Goal: Task Accomplishment & Management: Use online tool/utility

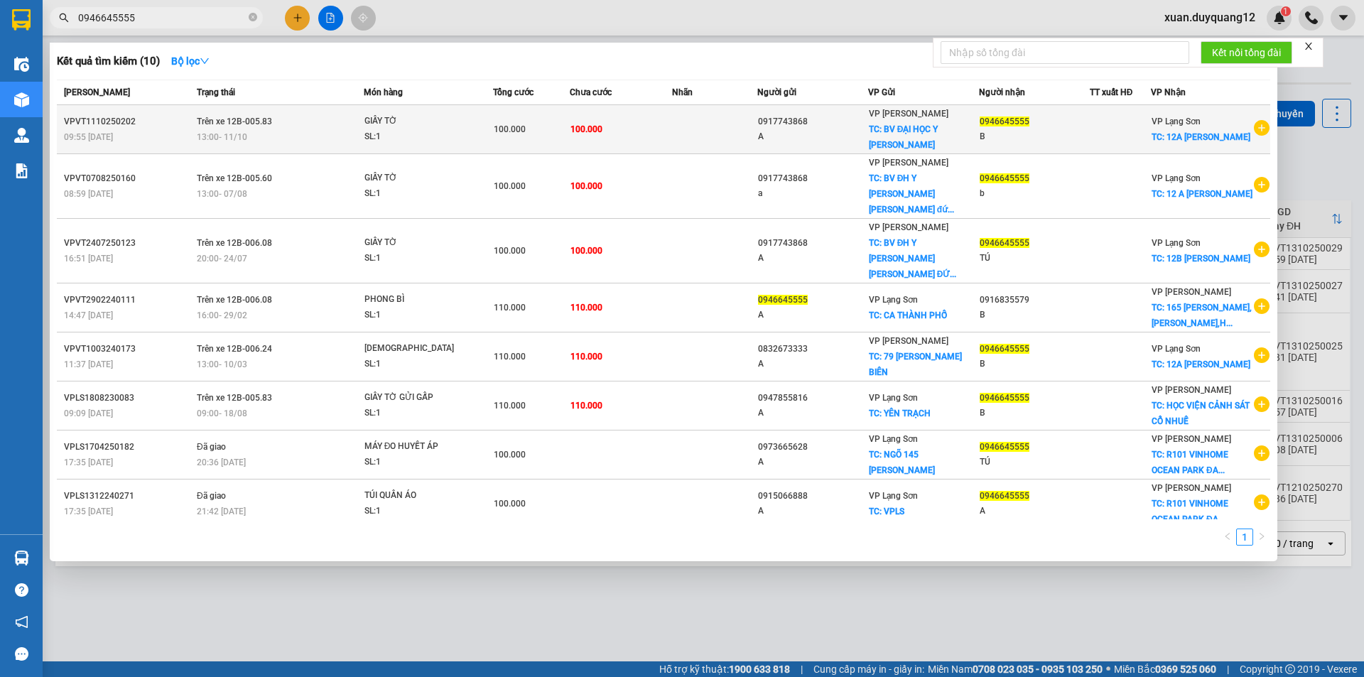
type input "0946645555"
click at [250, 135] on div "13:00 [DATE]" at bounding box center [280, 137] width 166 height 16
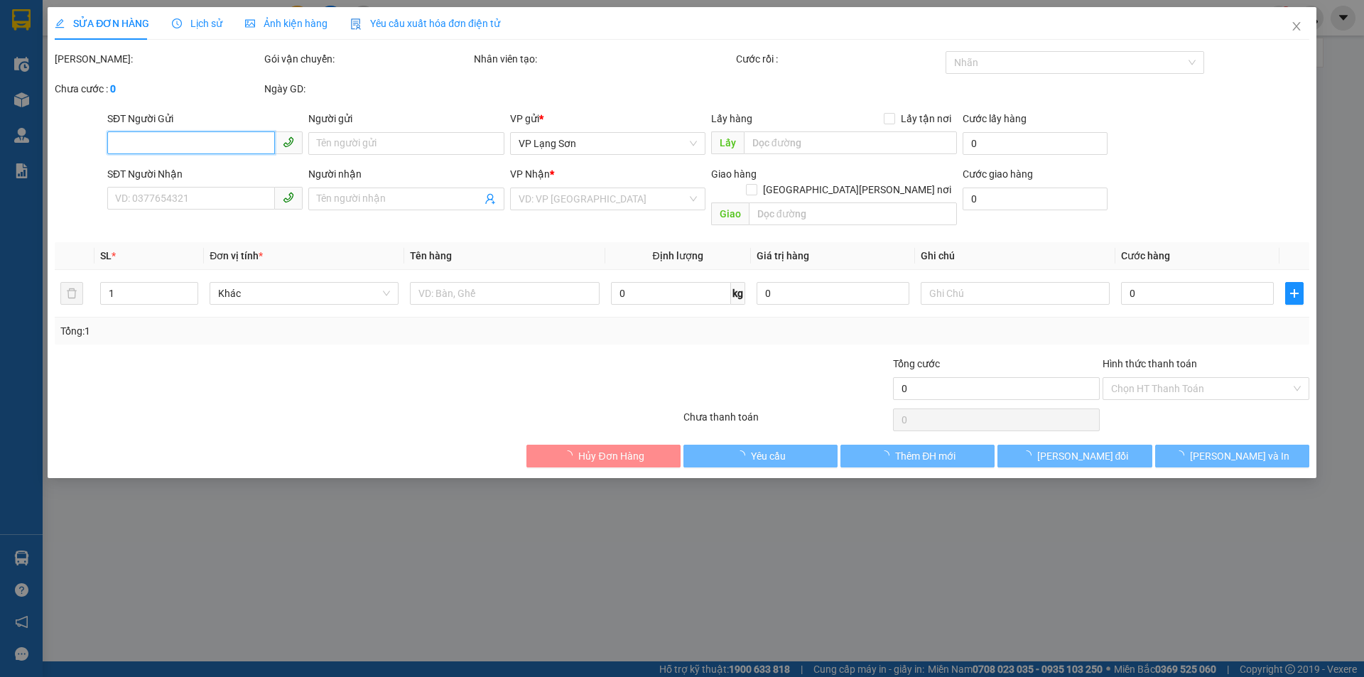
type input "0917743868"
type input "A"
checkbox input "true"
type input "BV ĐẠI HỌC Y [PERSON_NAME] [PERSON_NAME] ĐỨC,[PERSON_NAME],[GEOGRAPHIC_DATA]"
type input "0946645555"
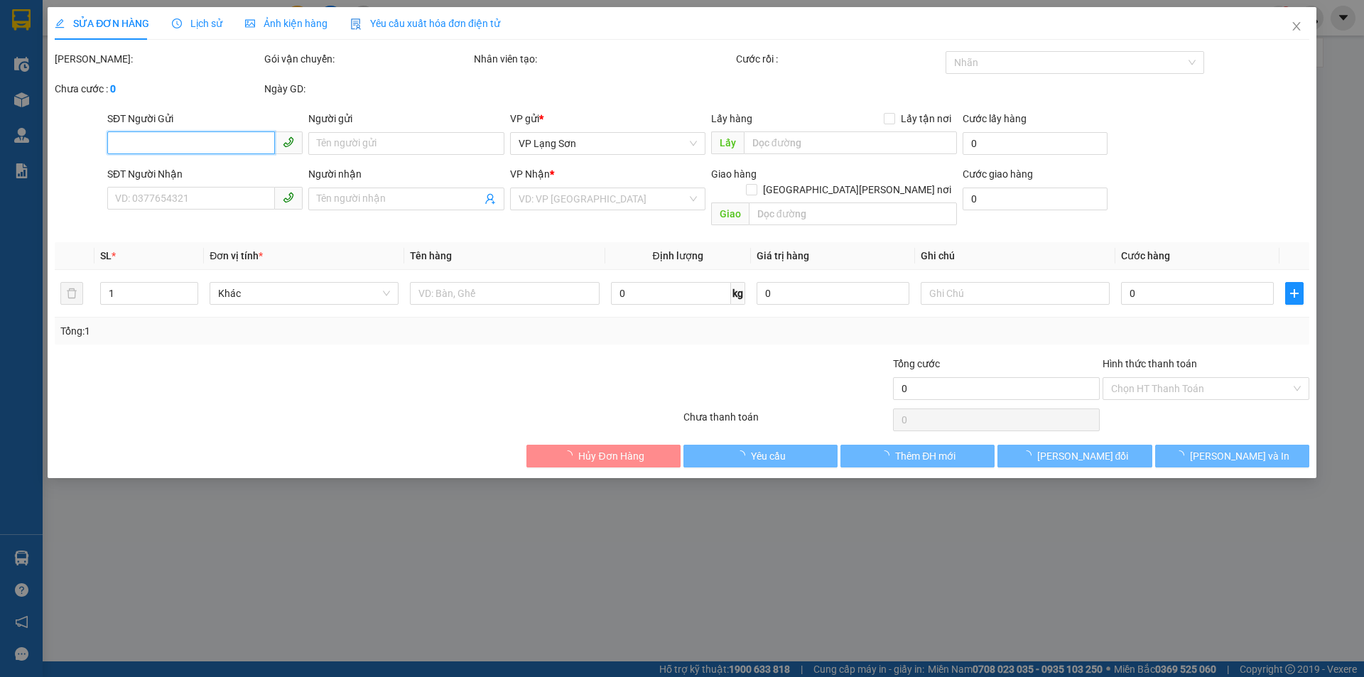
type input "B"
checkbox input "true"
type input "12A [PERSON_NAME]"
type input "100.000"
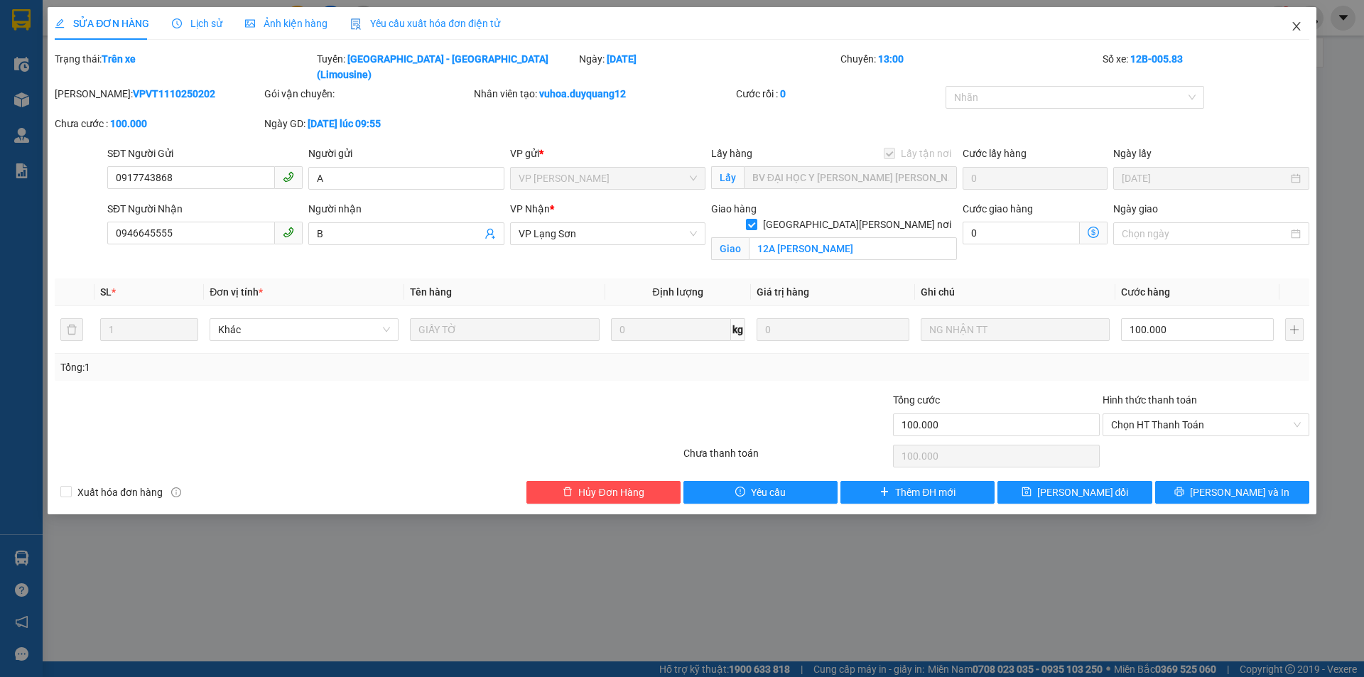
click at [1298, 26] on icon "close" at bounding box center [1297, 26] width 8 height 9
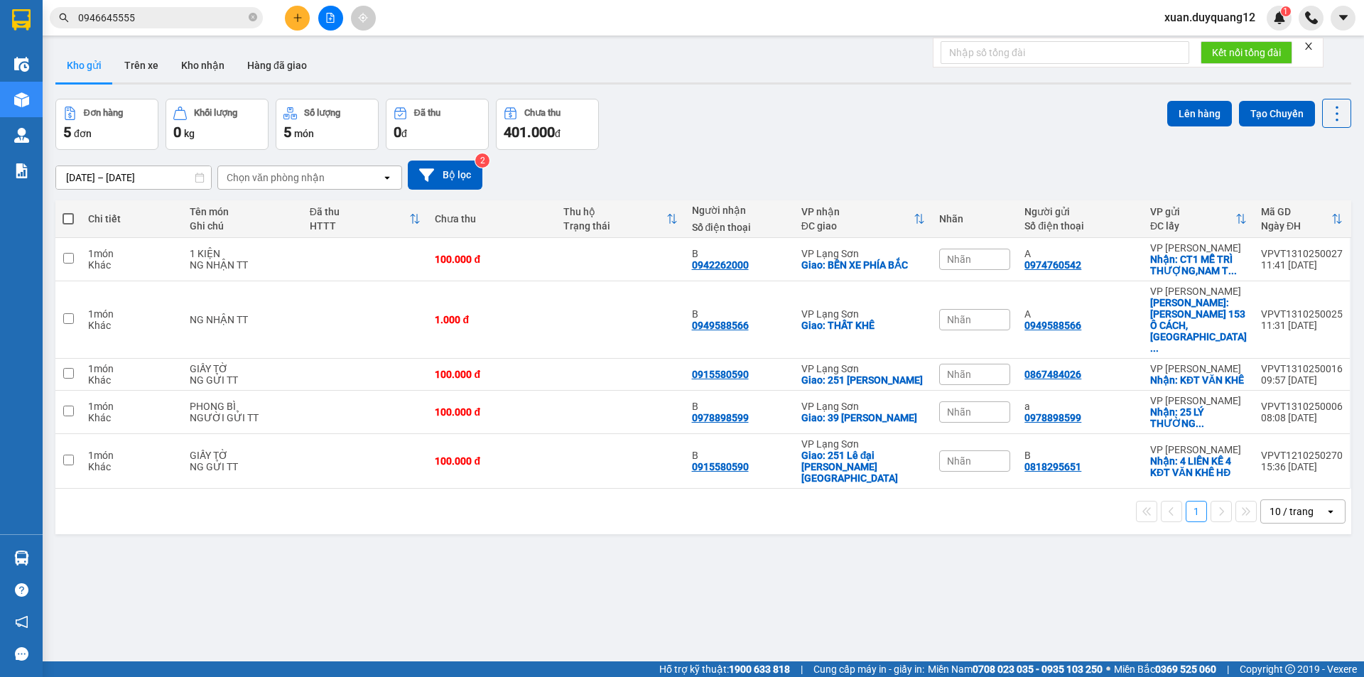
click at [194, 21] on input "0946645555" at bounding box center [162, 18] width 168 height 16
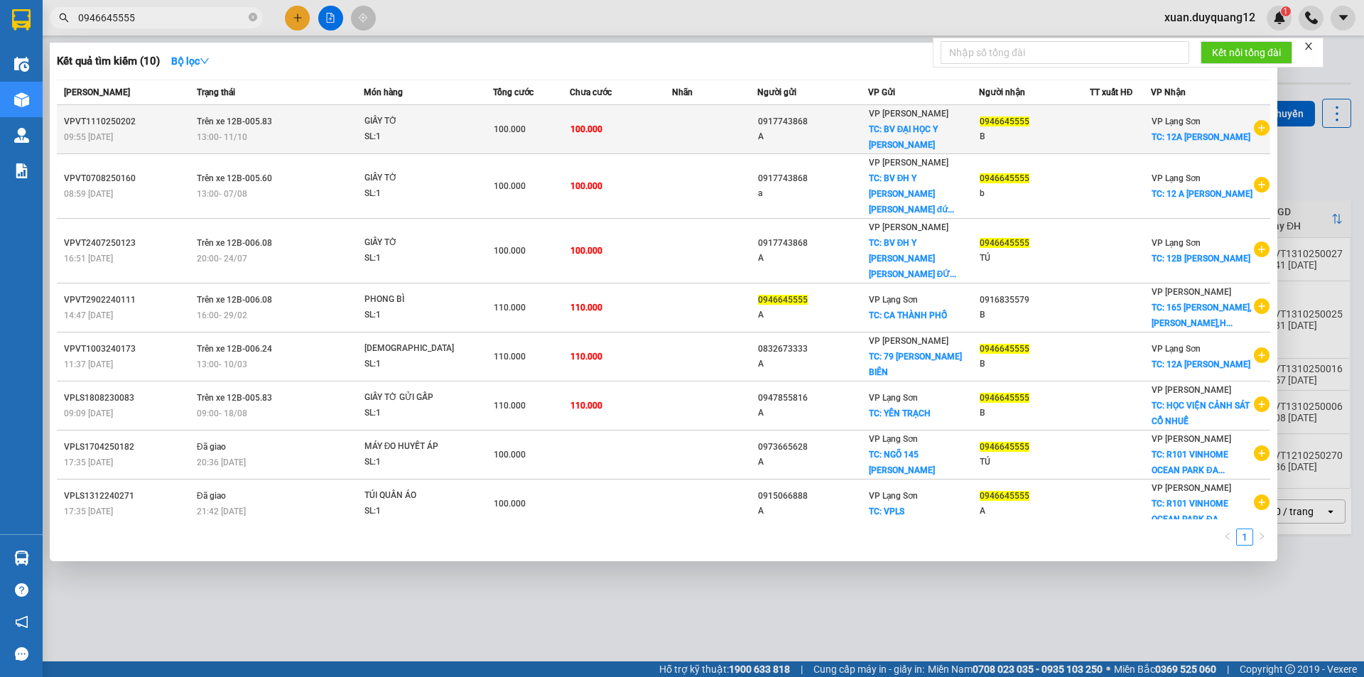
click at [254, 138] on div "13:00 [DATE]" at bounding box center [280, 137] width 166 height 16
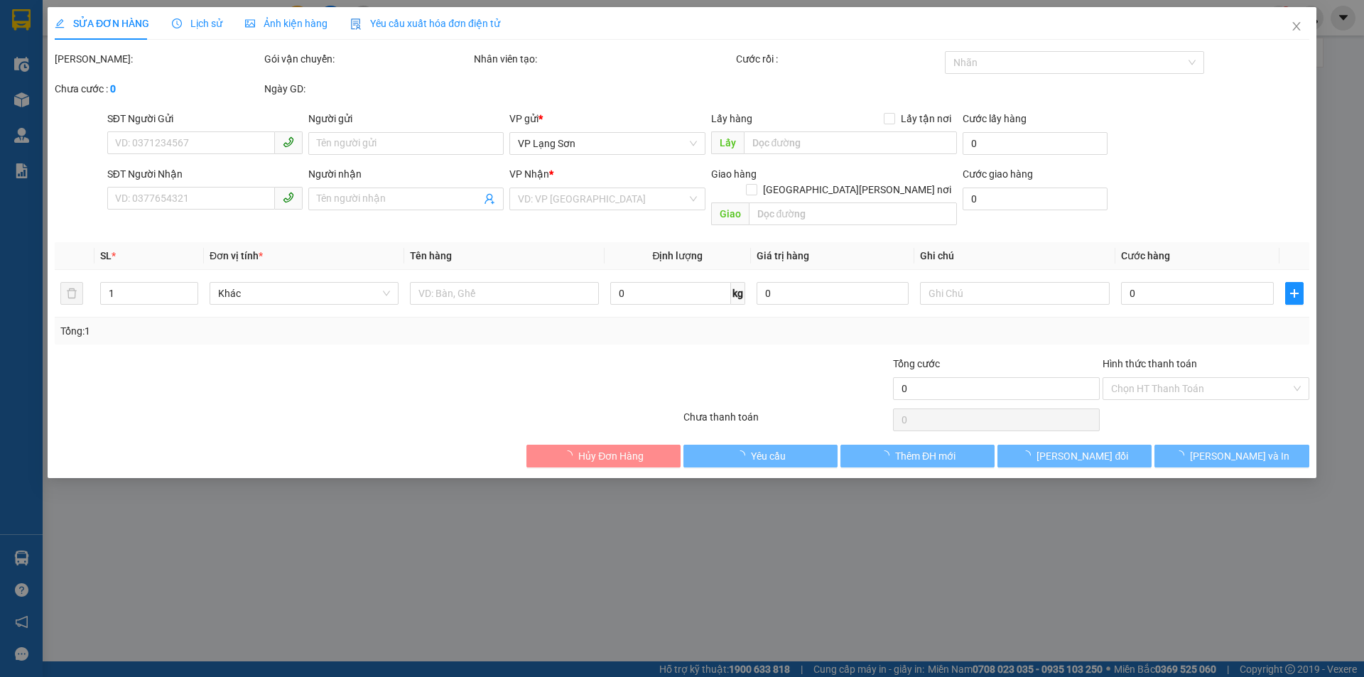
type input "0917743868"
type input "A"
checkbox input "true"
type input "BV ĐẠI HỌC Y [PERSON_NAME] [PERSON_NAME] ĐỨC,[PERSON_NAME],[GEOGRAPHIC_DATA]"
type input "0946645555"
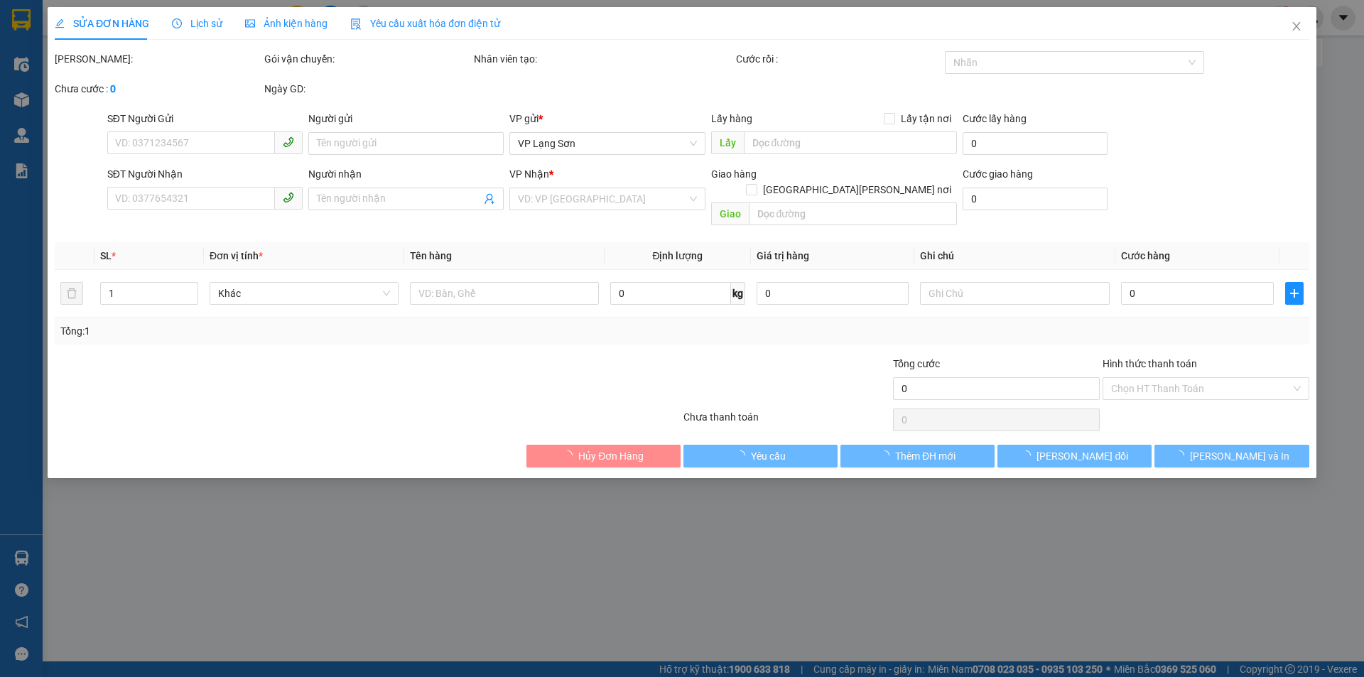
type input "B"
checkbox input "true"
type input "12A [PERSON_NAME]"
type input "100.000"
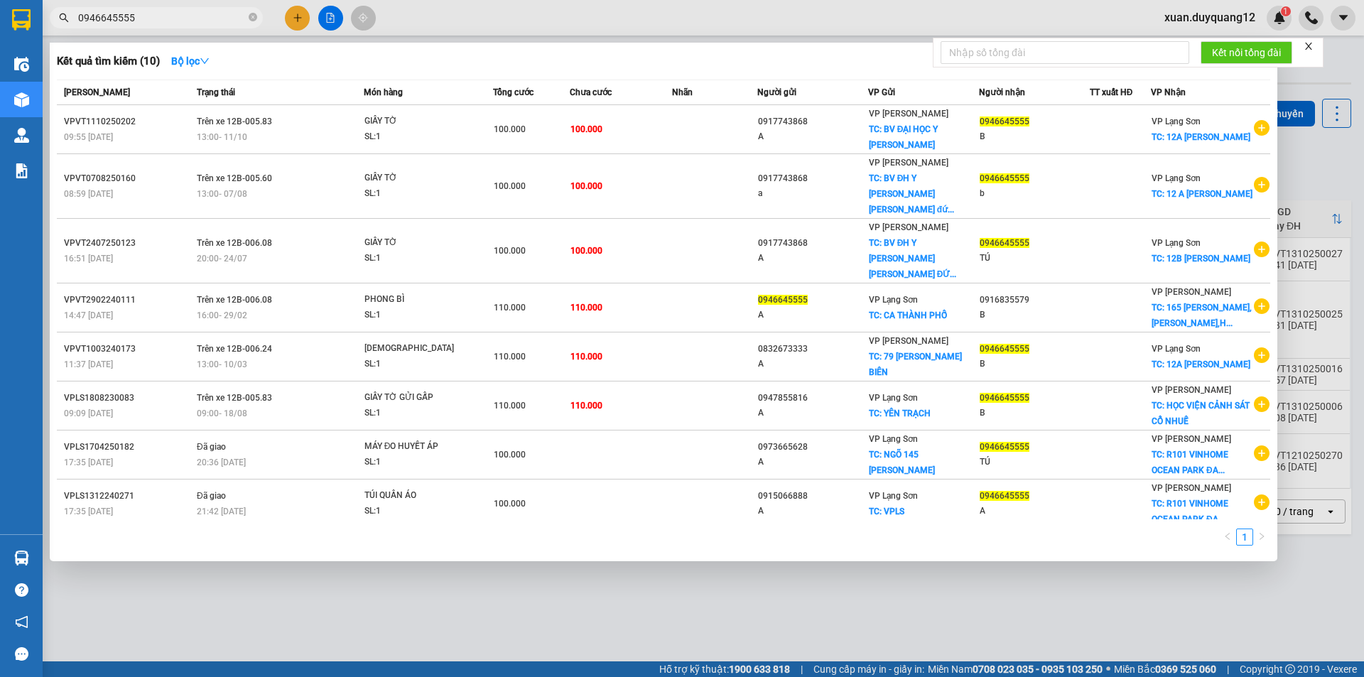
click at [134, 16] on input "0946645555" at bounding box center [162, 18] width 168 height 16
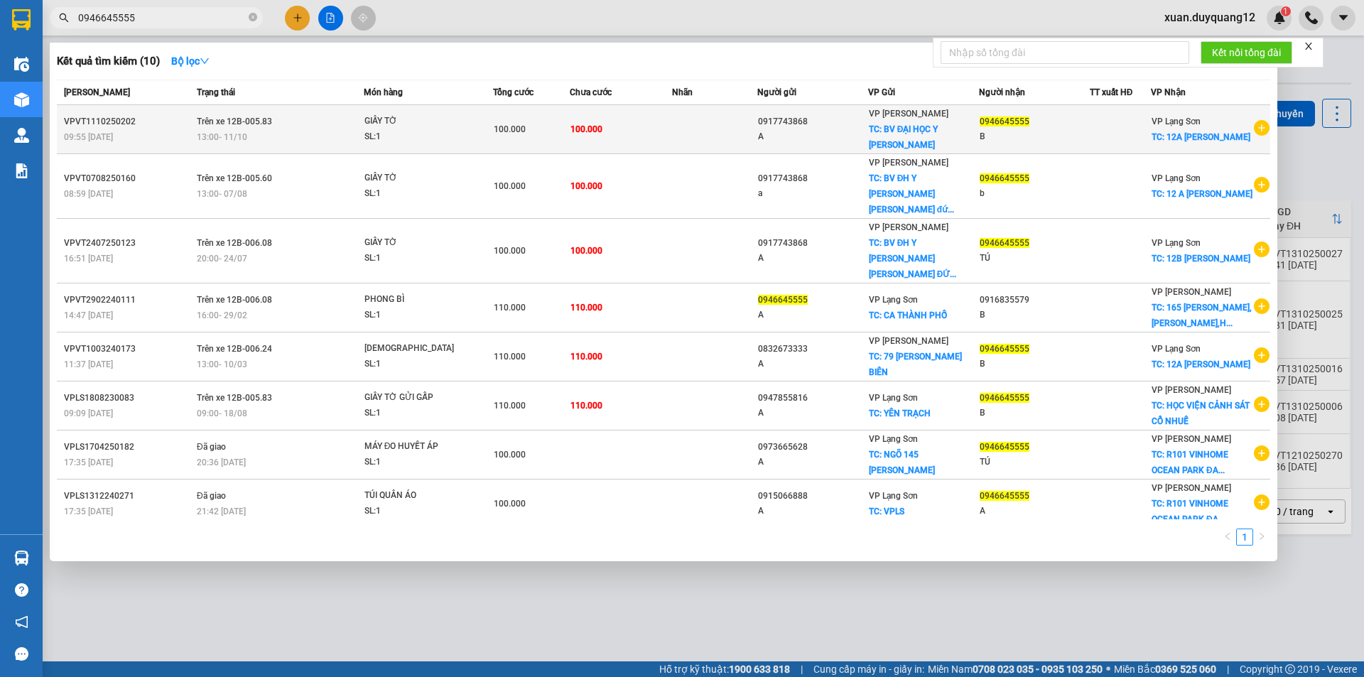
click at [322, 119] on td "Trên xe 12B-005.83 13:00 [DATE]" at bounding box center [278, 129] width 171 height 49
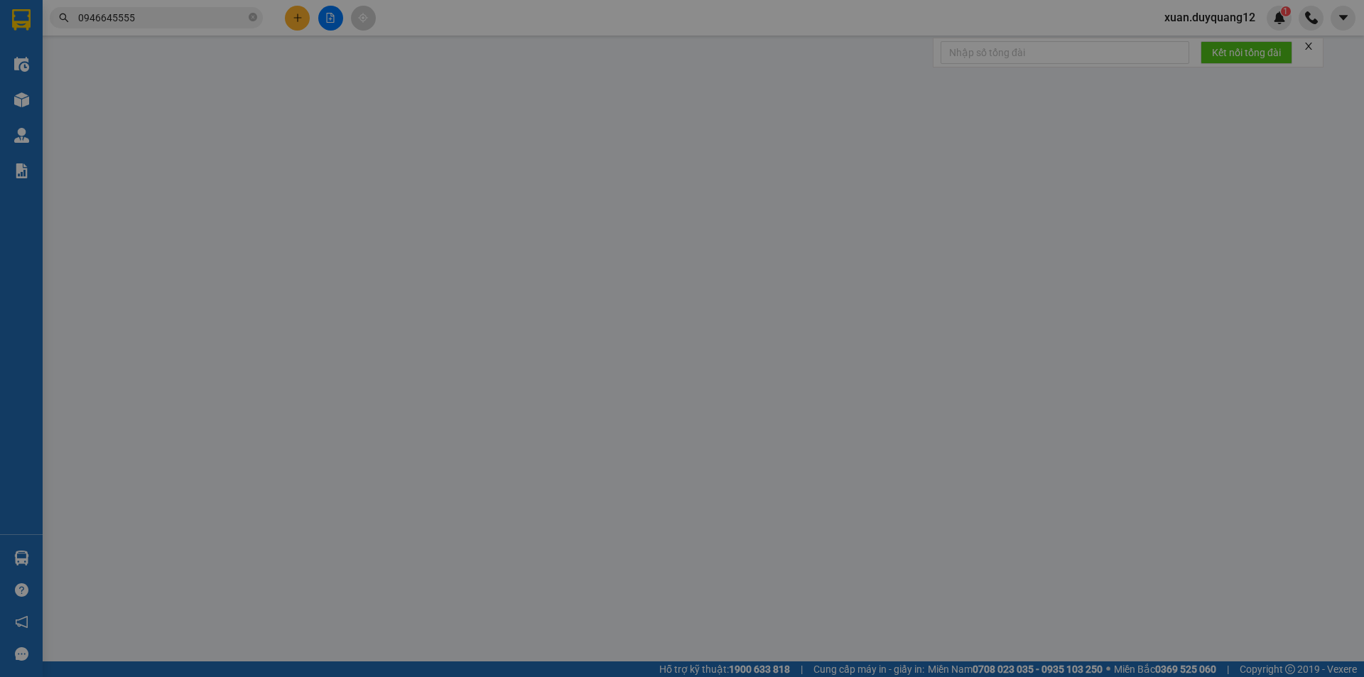
type input "0917743868"
type input "A"
checkbox input "true"
type input "BV ĐẠI HỌC Y [PERSON_NAME] [PERSON_NAME] ĐỨC,[PERSON_NAME],[GEOGRAPHIC_DATA]"
type input "0946645555"
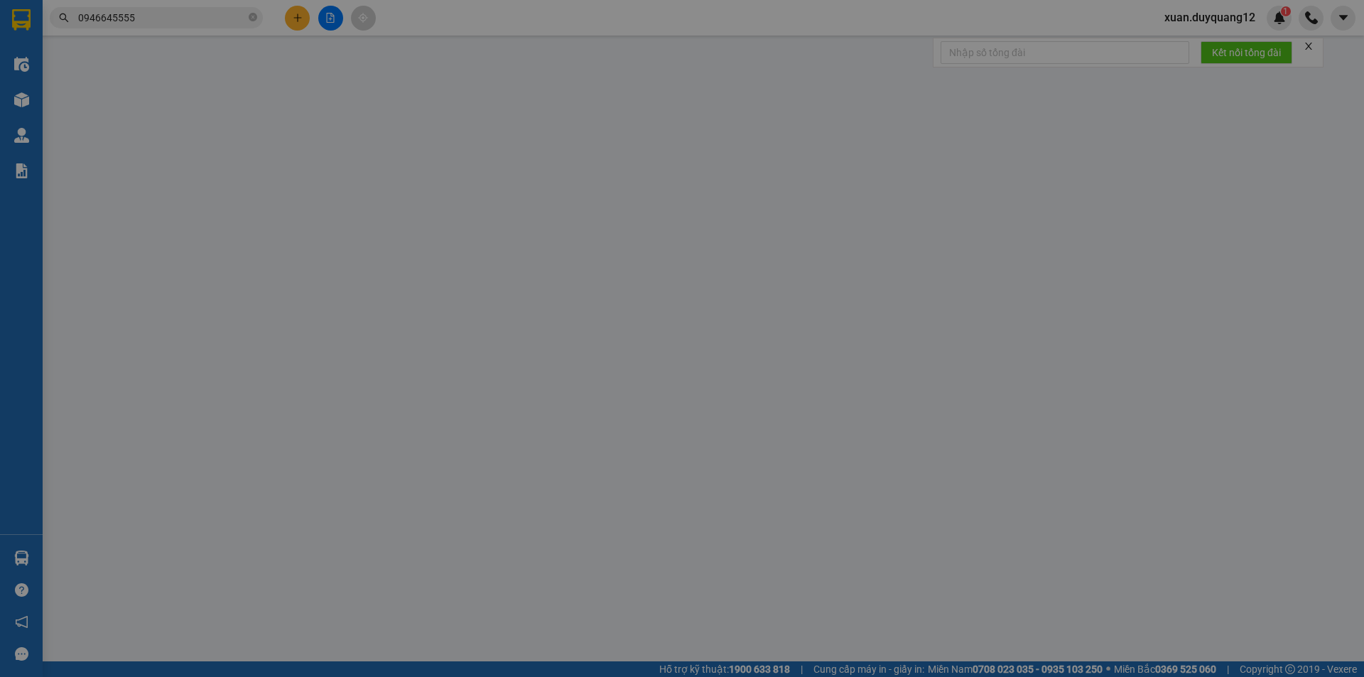
type input "B"
checkbox input "true"
type input "12A [PERSON_NAME]"
type input "100.000"
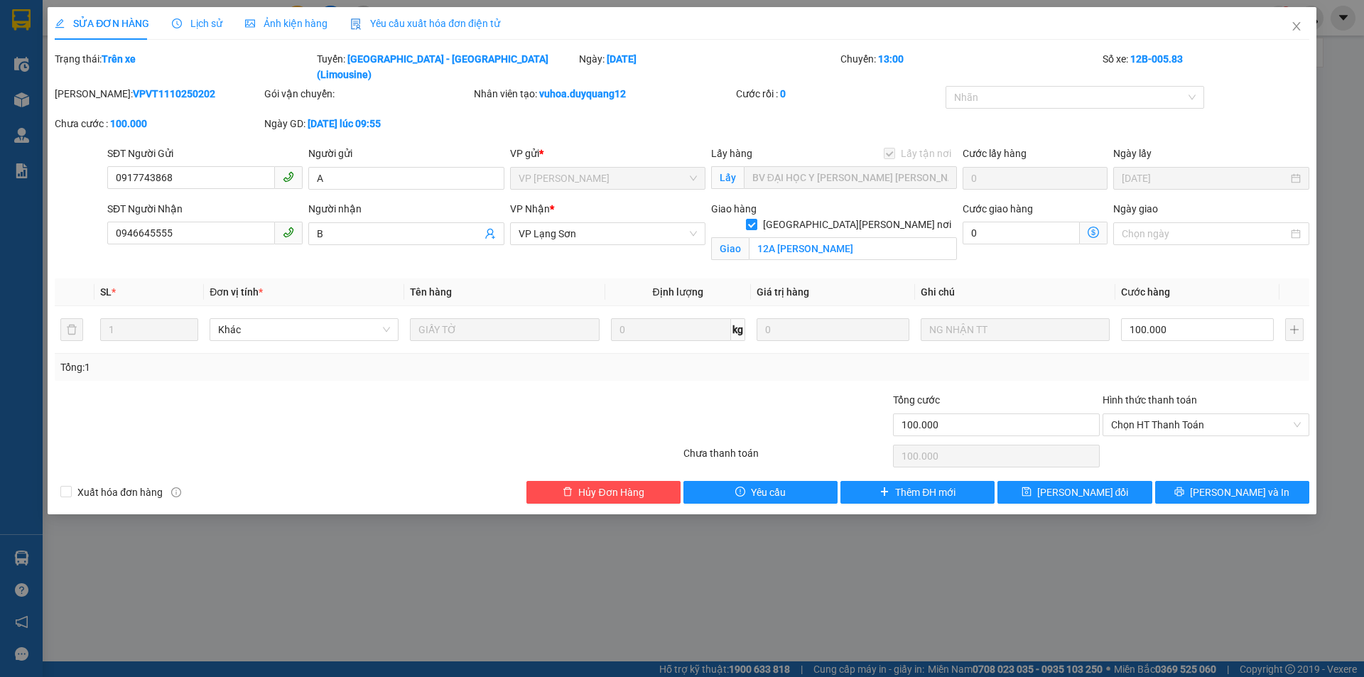
click at [203, 22] on span "Lịch sử" at bounding box center [197, 23] width 50 height 11
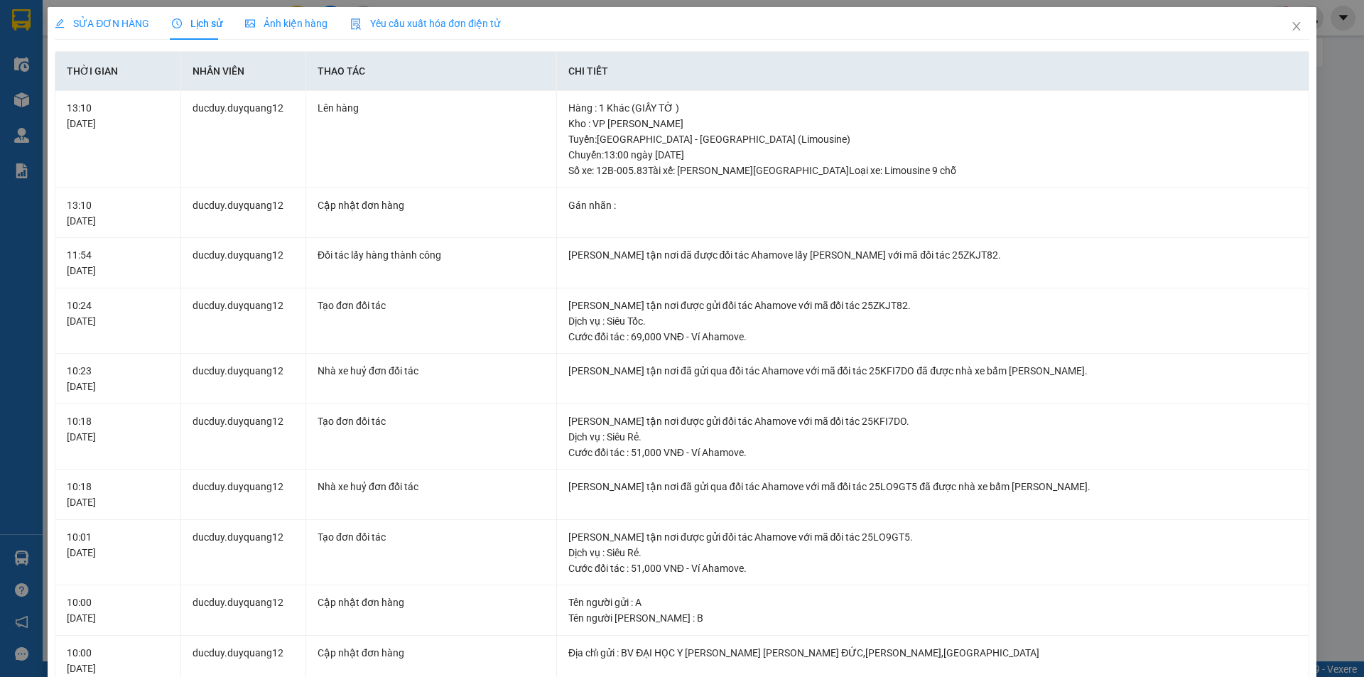
click at [105, 22] on span "SỬA ĐƠN HÀNG" at bounding box center [102, 23] width 95 height 11
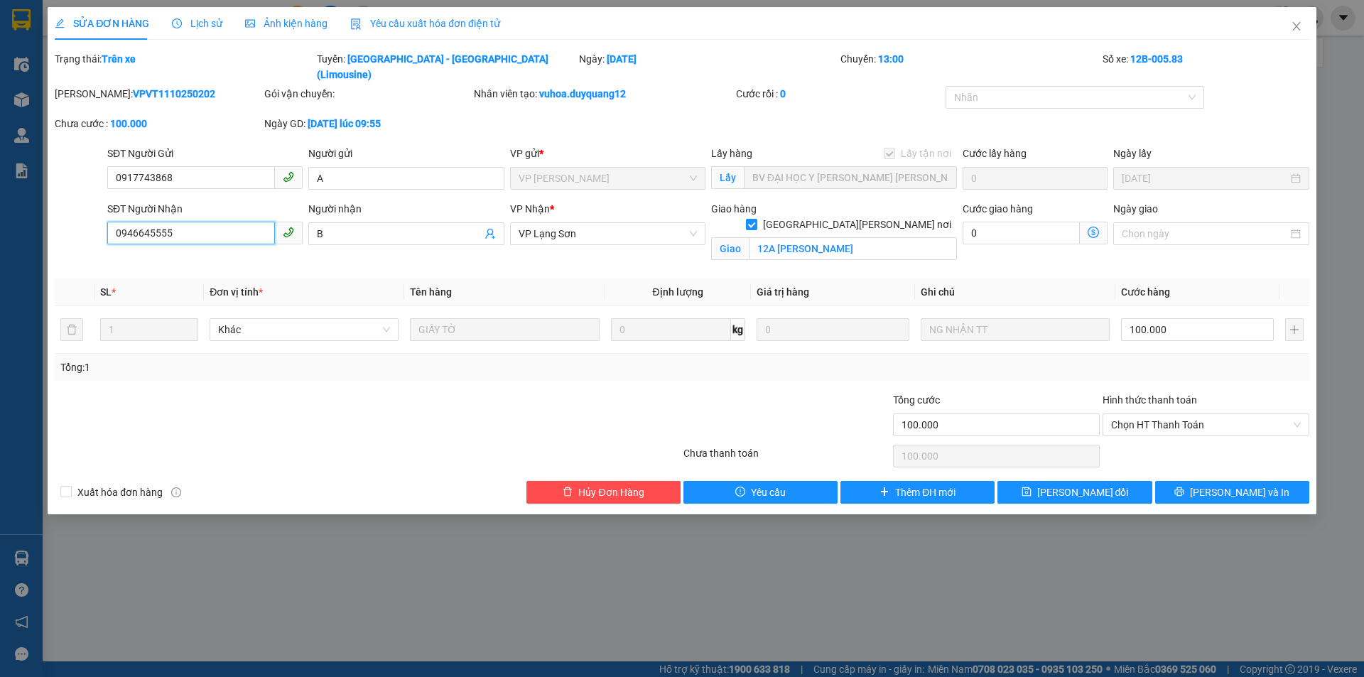
click at [222, 222] on input "0946645555" at bounding box center [191, 233] width 168 height 23
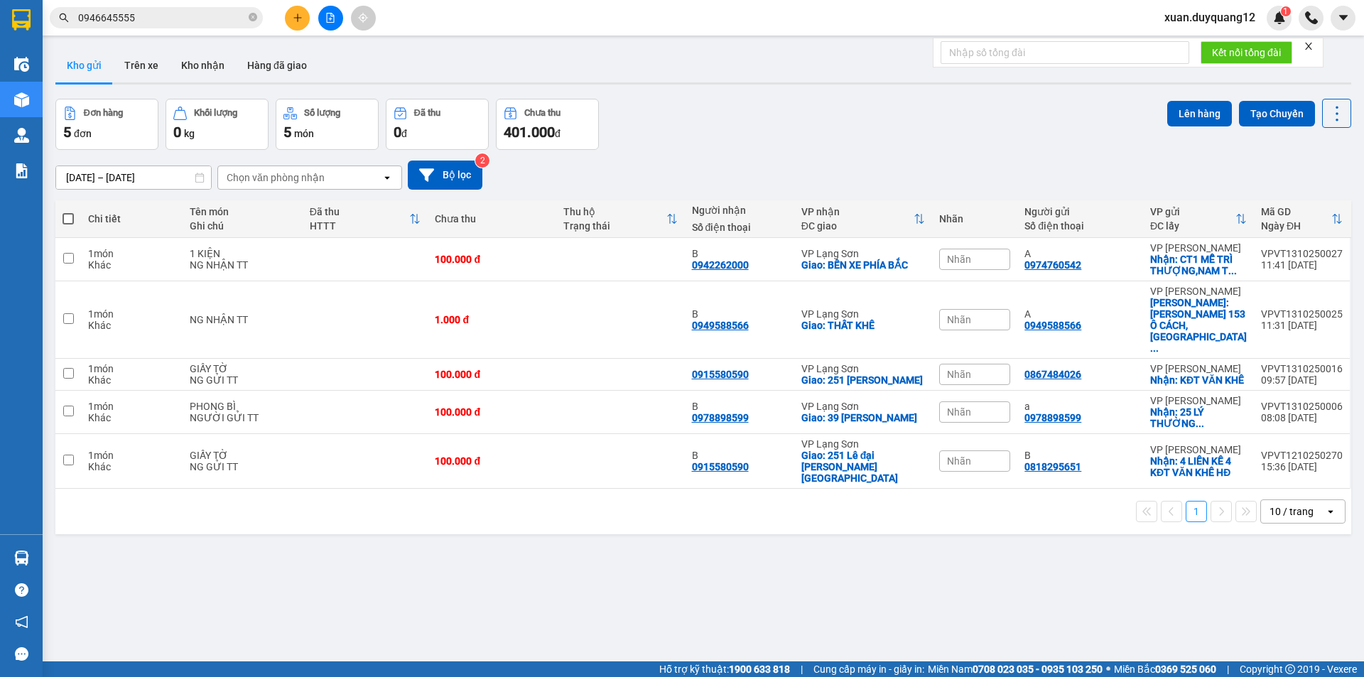
click at [208, 26] on span "0946645555" at bounding box center [156, 17] width 213 height 21
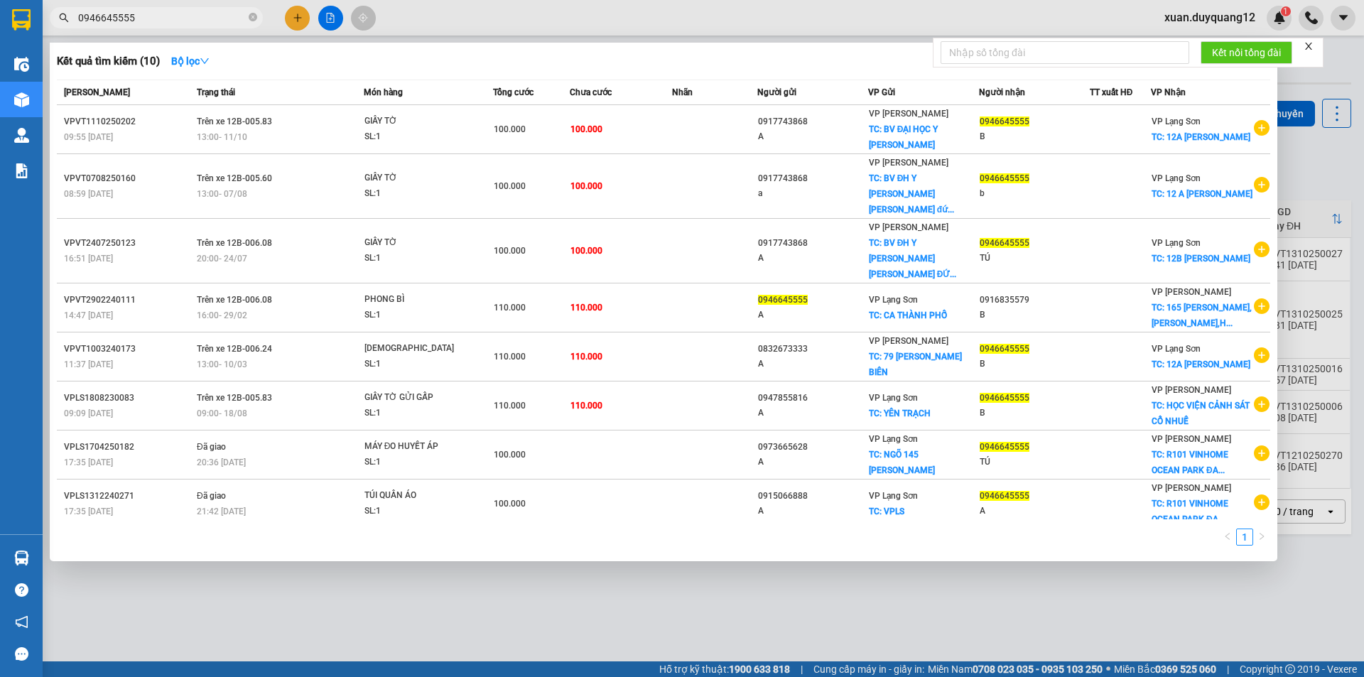
click at [208, 19] on input "0946645555" at bounding box center [162, 18] width 168 height 16
click at [210, 19] on input "0946645555" at bounding box center [162, 18] width 168 height 16
click at [512, 599] on div at bounding box center [682, 338] width 1364 height 677
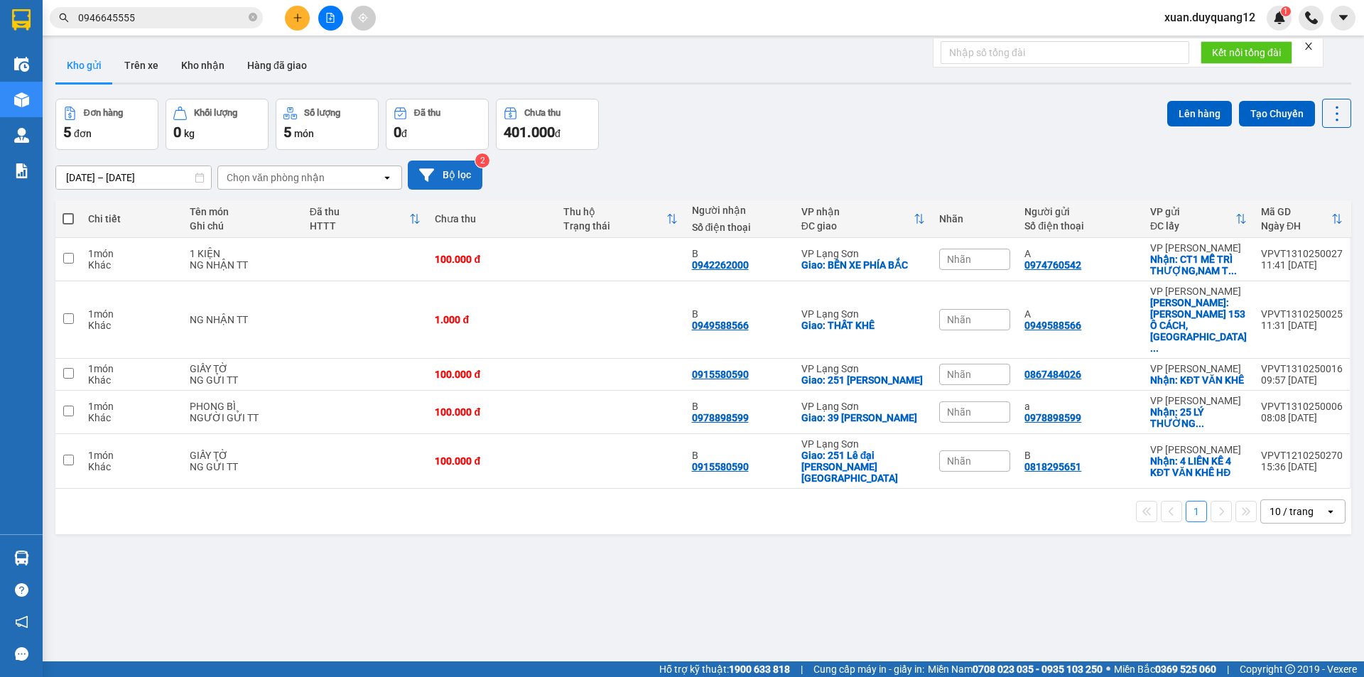
click at [426, 173] on icon at bounding box center [426, 174] width 15 height 13
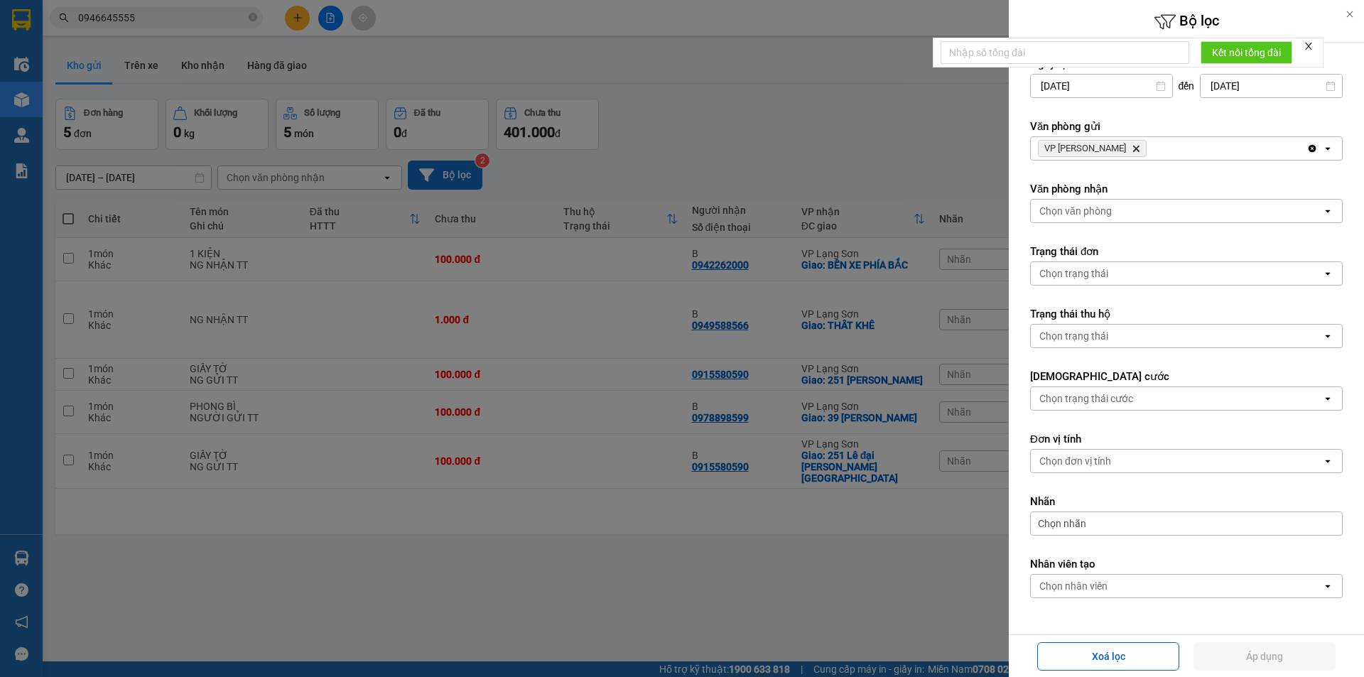
click at [822, 163] on div at bounding box center [682, 338] width 1364 height 677
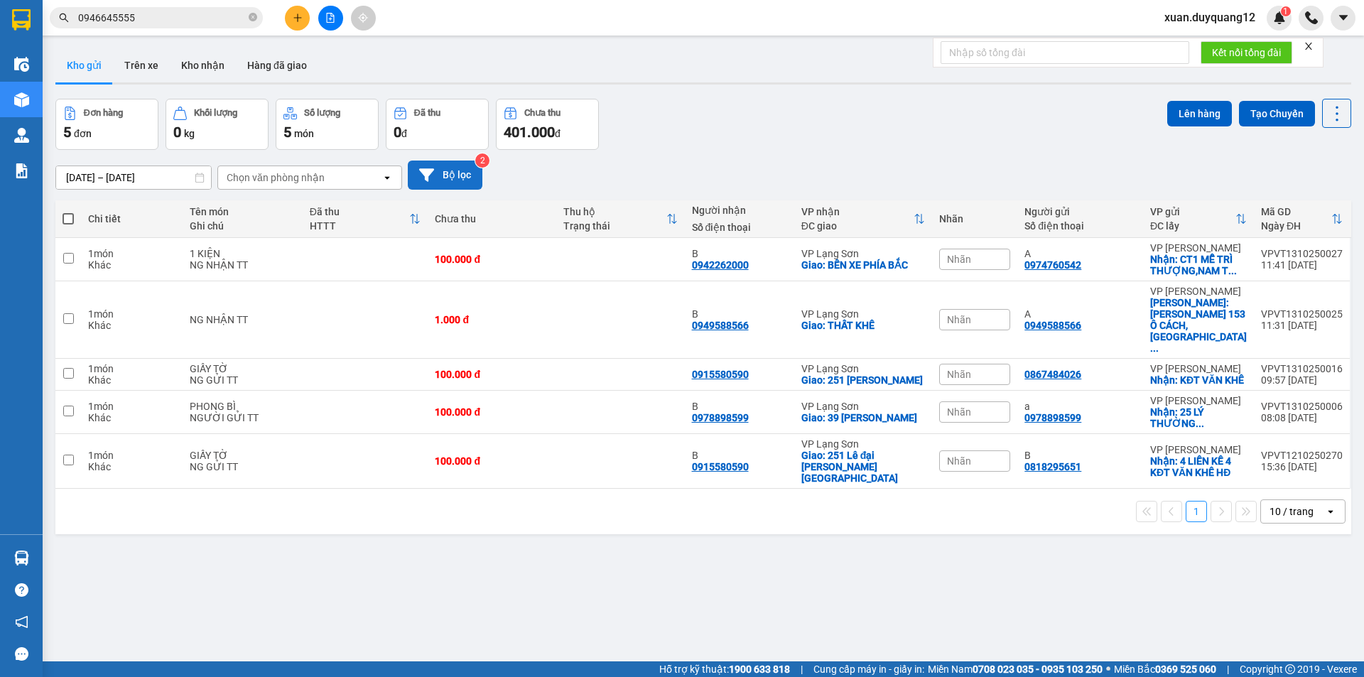
click at [465, 181] on button "Bộ lọc" at bounding box center [445, 175] width 75 height 29
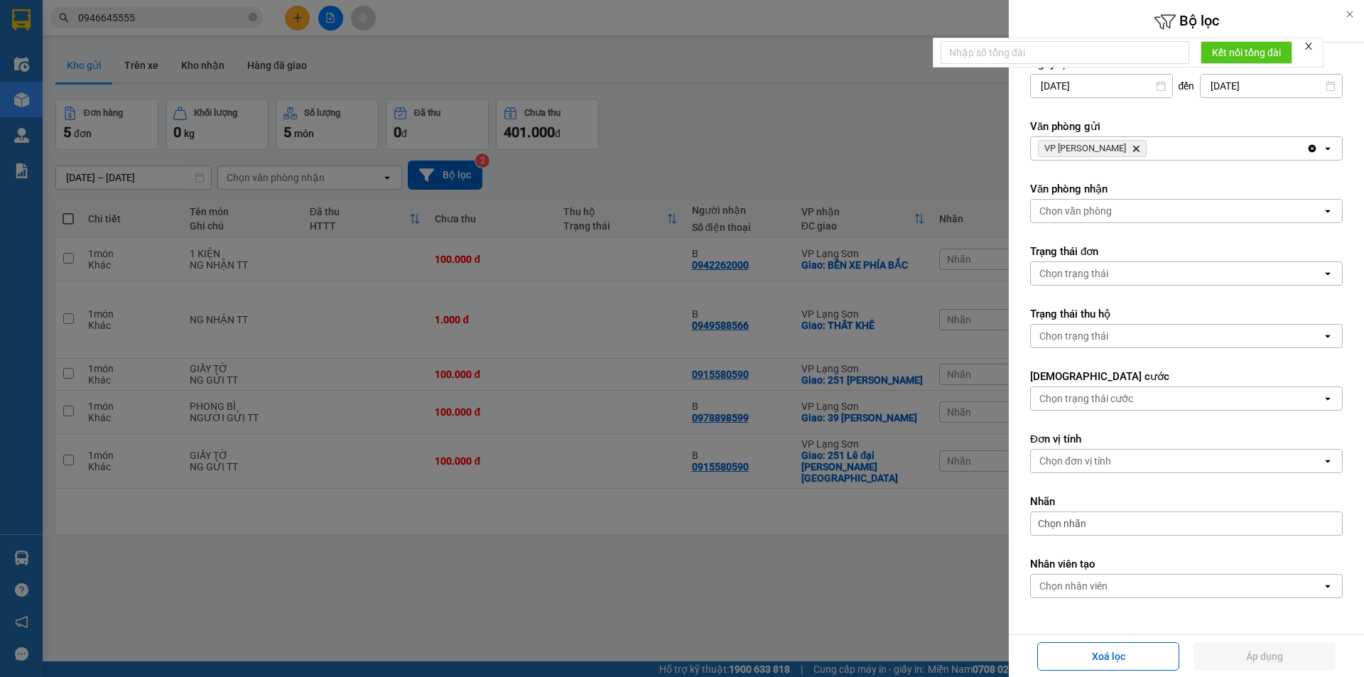
click at [1133, 151] on icon "VP Minh Khai, close by backspace" at bounding box center [1136, 149] width 6 height 6
click at [1111, 151] on div "Chọn văn phòng" at bounding box center [1176, 148] width 291 height 23
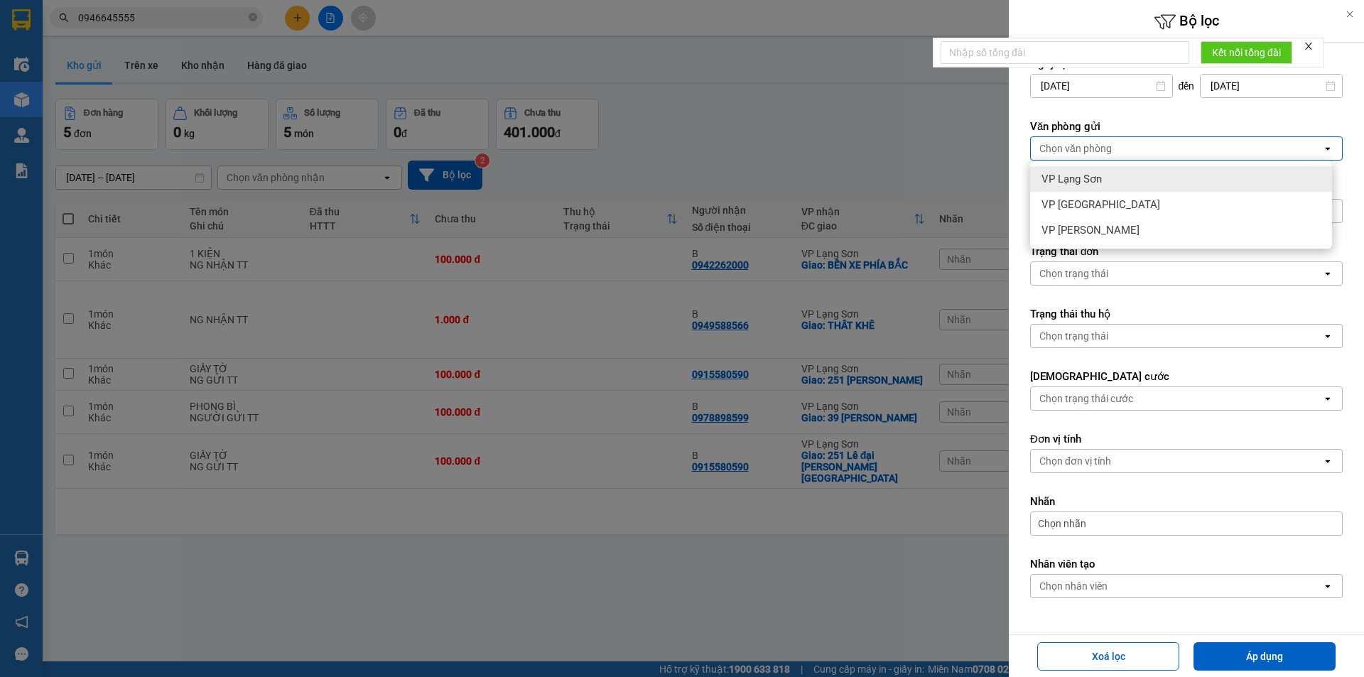
click at [1107, 176] on div "VP Lạng Sơn" at bounding box center [1181, 179] width 302 height 26
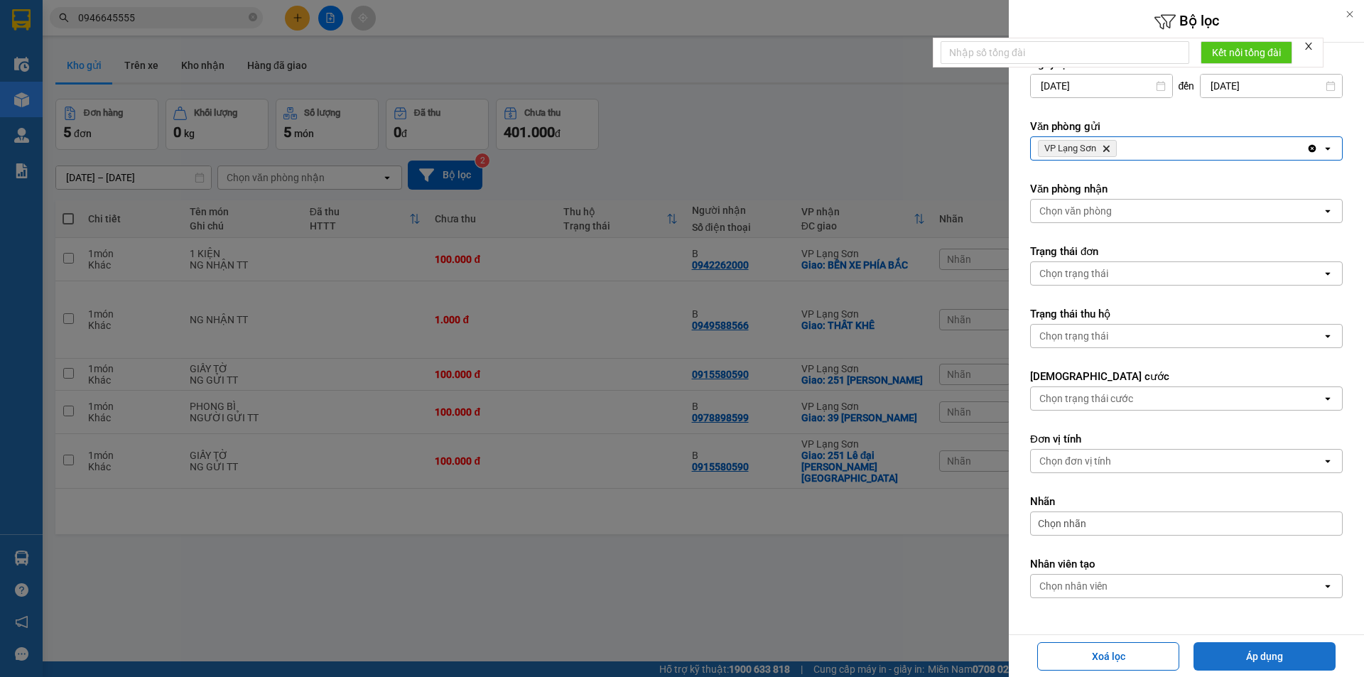
click at [1307, 655] on button "Áp dụng" at bounding box center [1265, 656] width 142 height 28
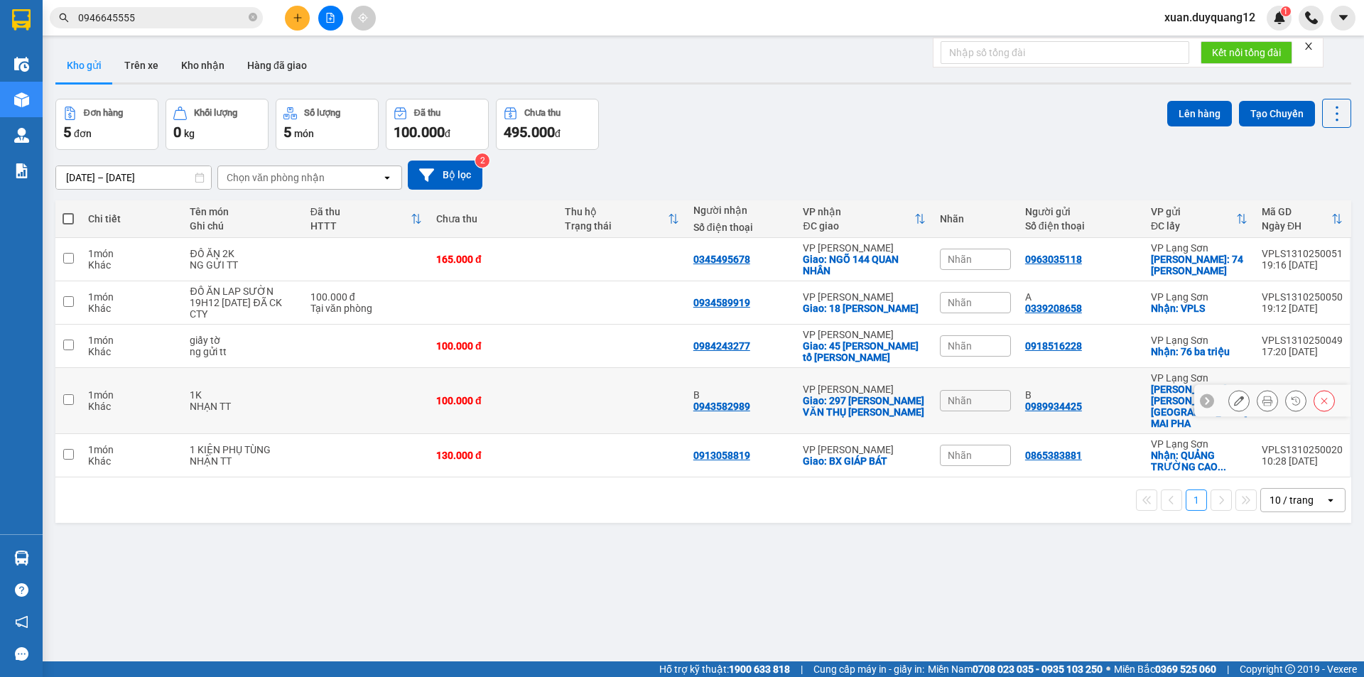
click at [1133, 402] on td "B 0989934425" at bounding box center [1081, 401] width 126 height 66
checkbox input "true"
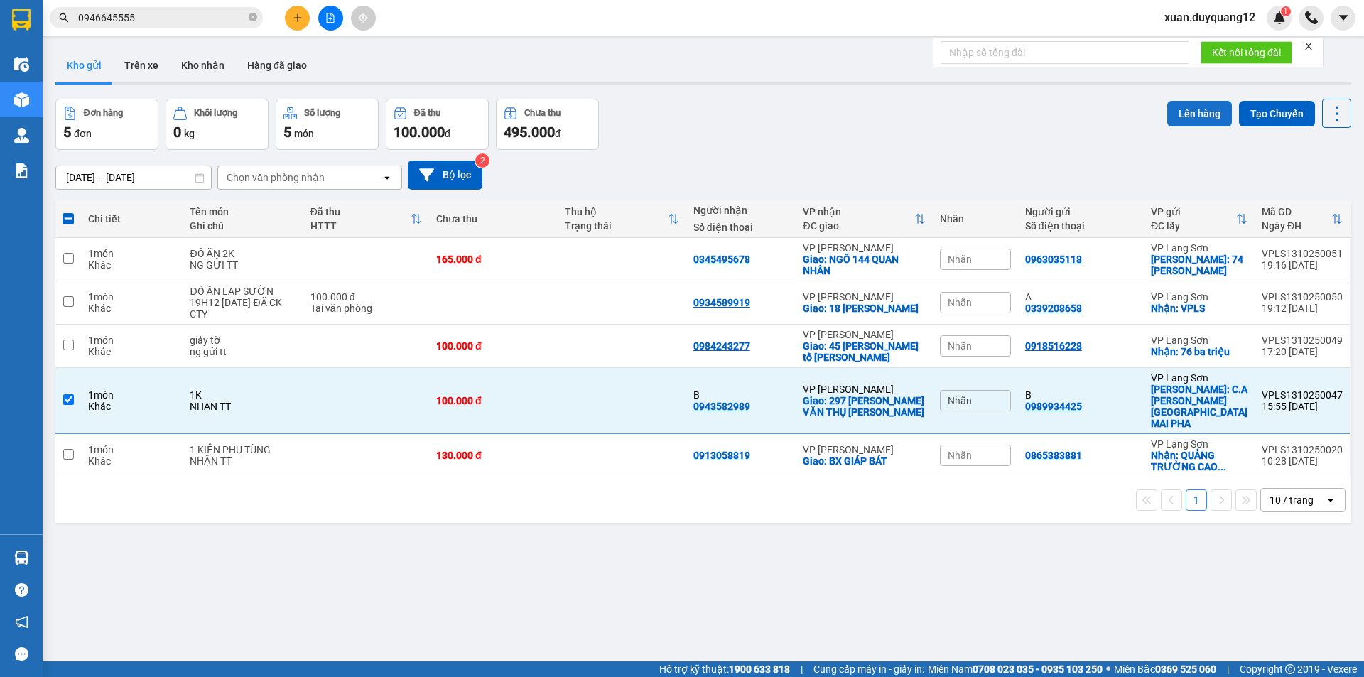
click at [1178, 118] on button "Lên hàng" at bounding box center [1200, 114] width 65 height 26
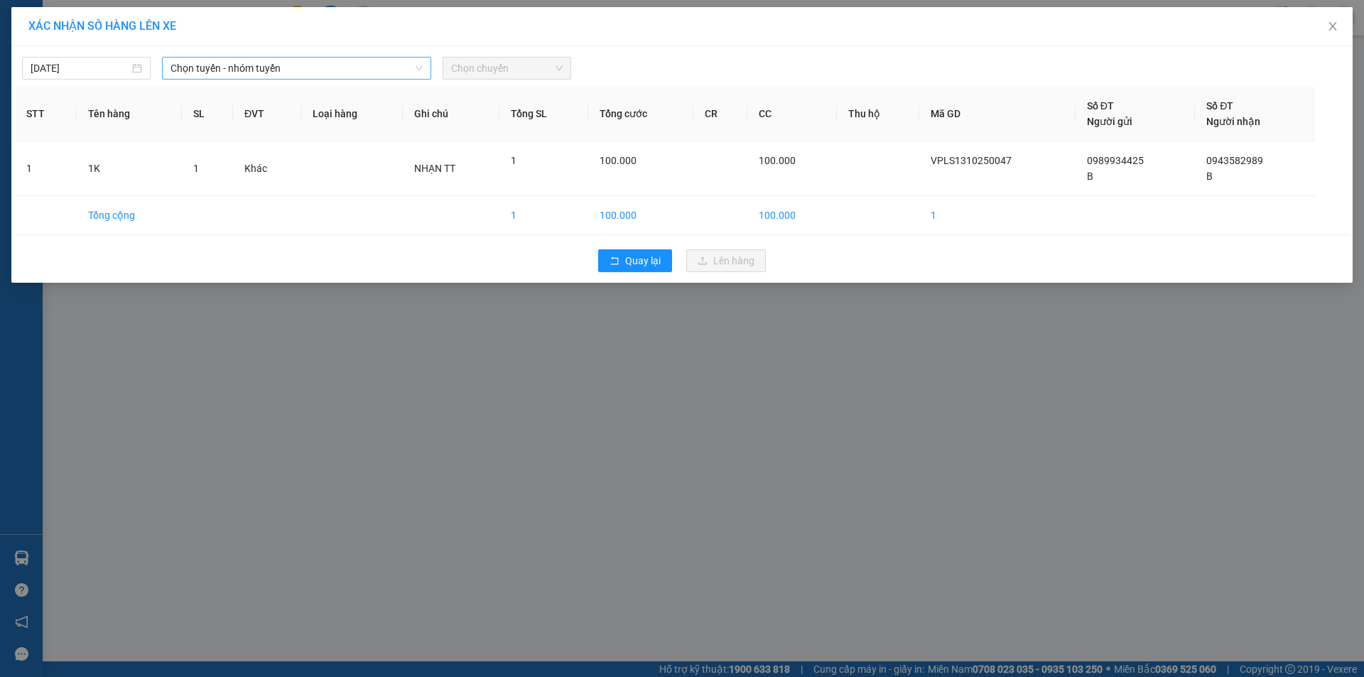
click at [242, 63] on span "Chọn tuyến - nhóm tuyến" at bounding box center [297, 68] width 252 height 21
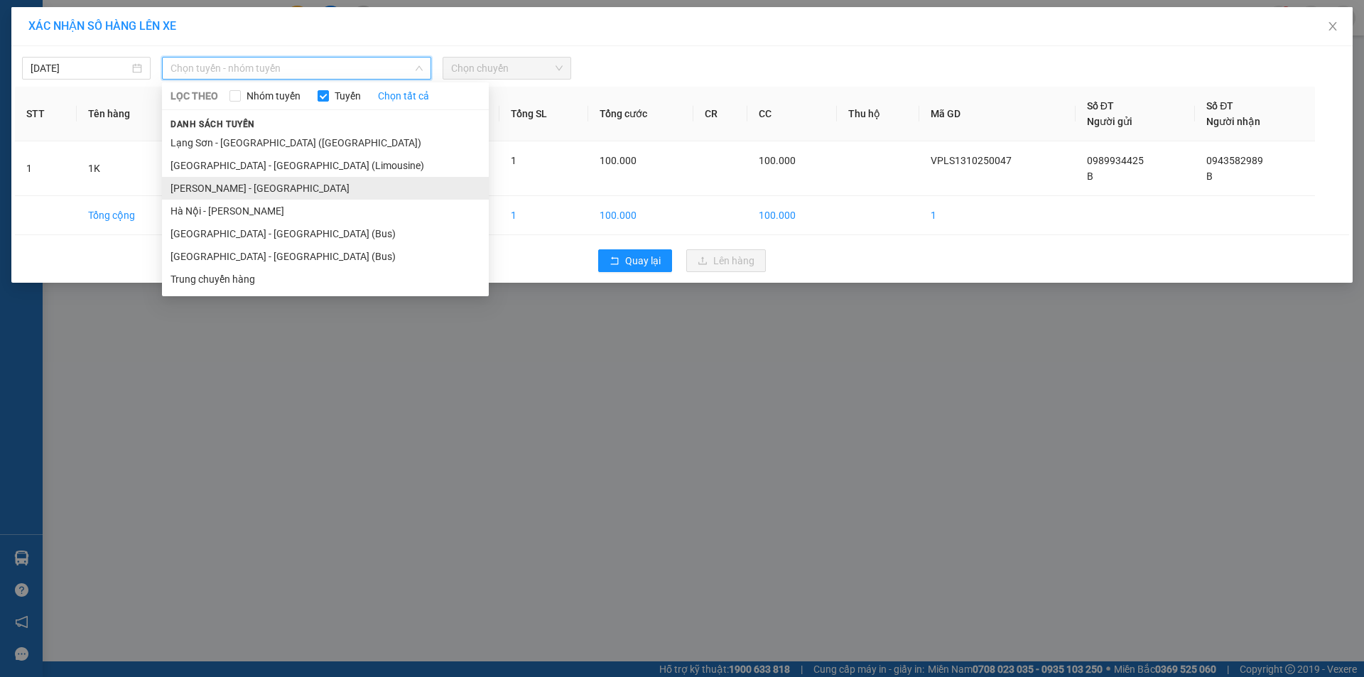
click at [345, 191] on li "[PERSON_NAME] - [GEOGRAPHIC_DATA]" at bounding box center [325, 188] width 327 height 23
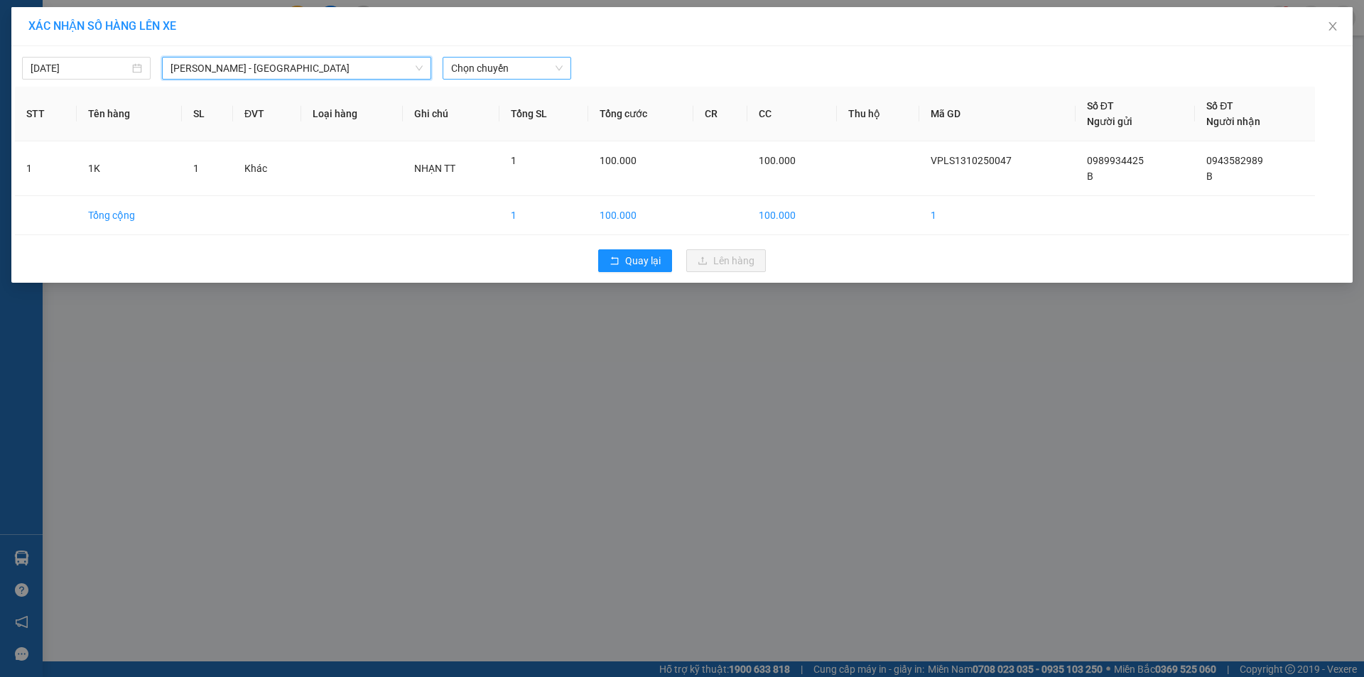
click at [542, 58] on span "Chọn chuyến" at bounding box center [507, 68] width 112 height 21
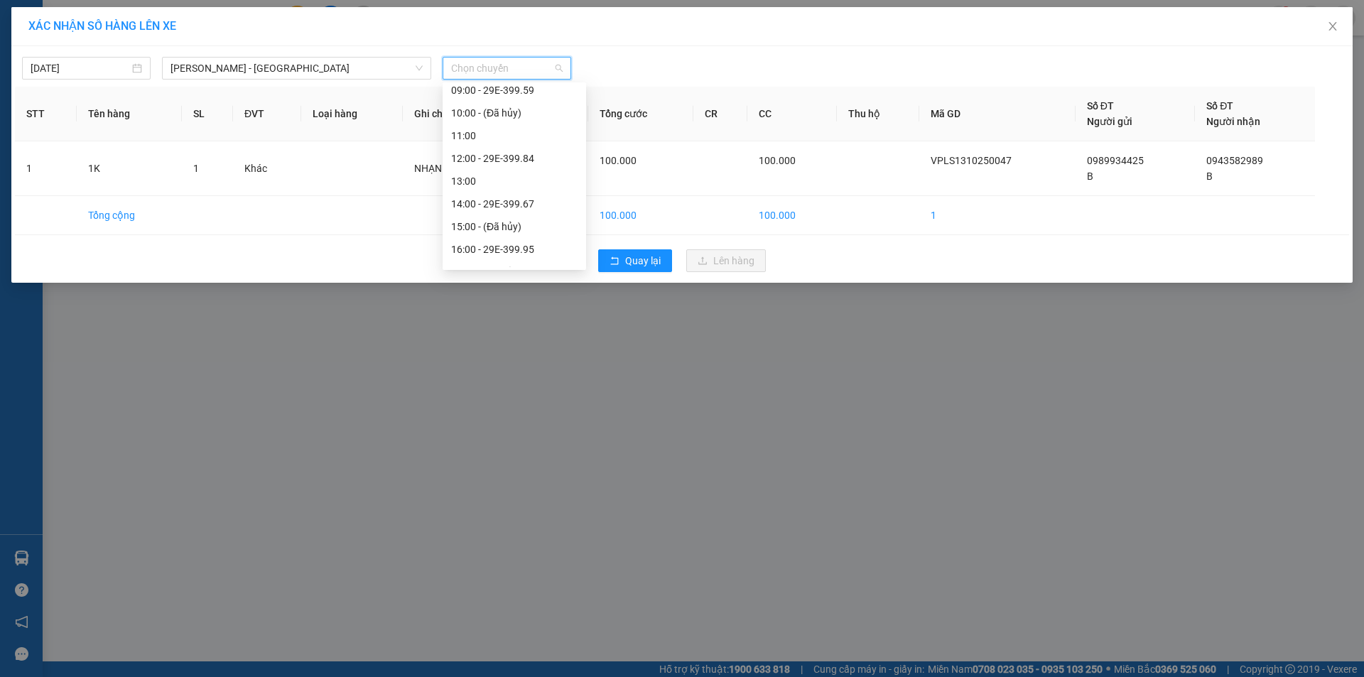
scroll to position [182, 0]
click at [526, 242] on div "16:00 - 29E-399.95" at bounding box center [515, 233] width 144 height 23
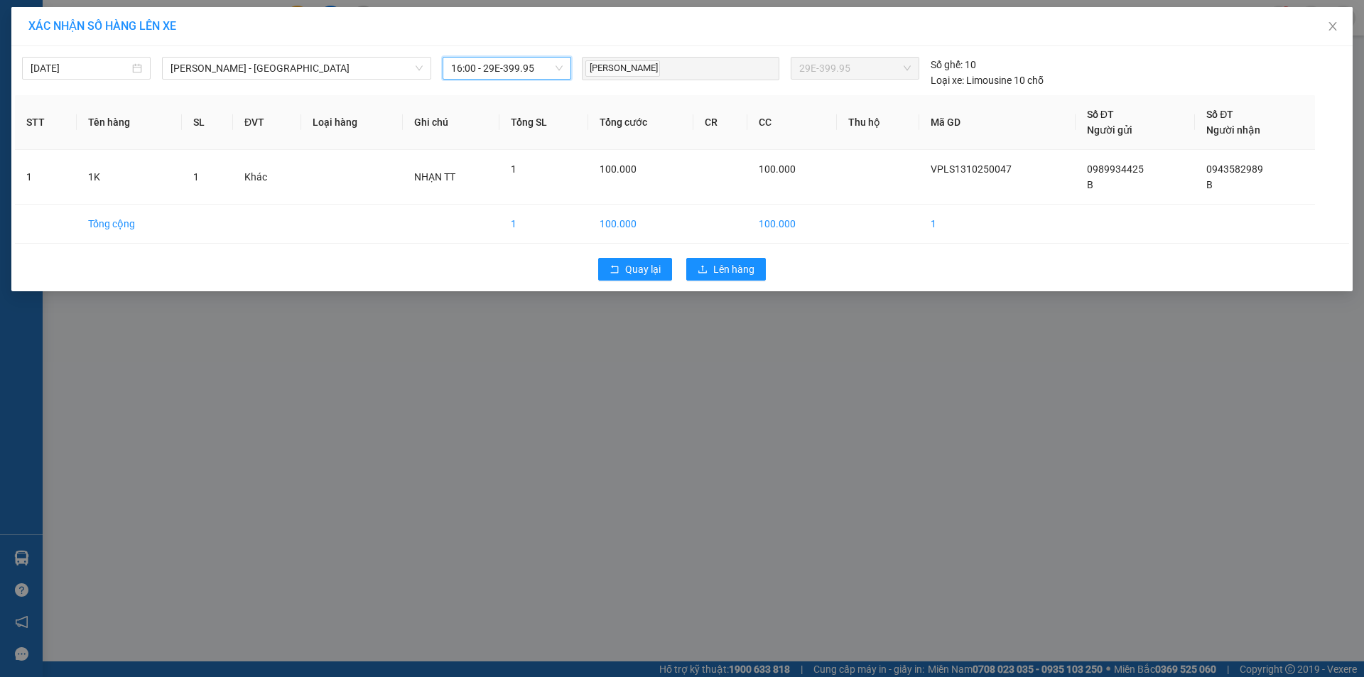
click at [492, 72] on span "16:00 - 29E-399.95" at bounding box center [507, 68] width 112 height 21
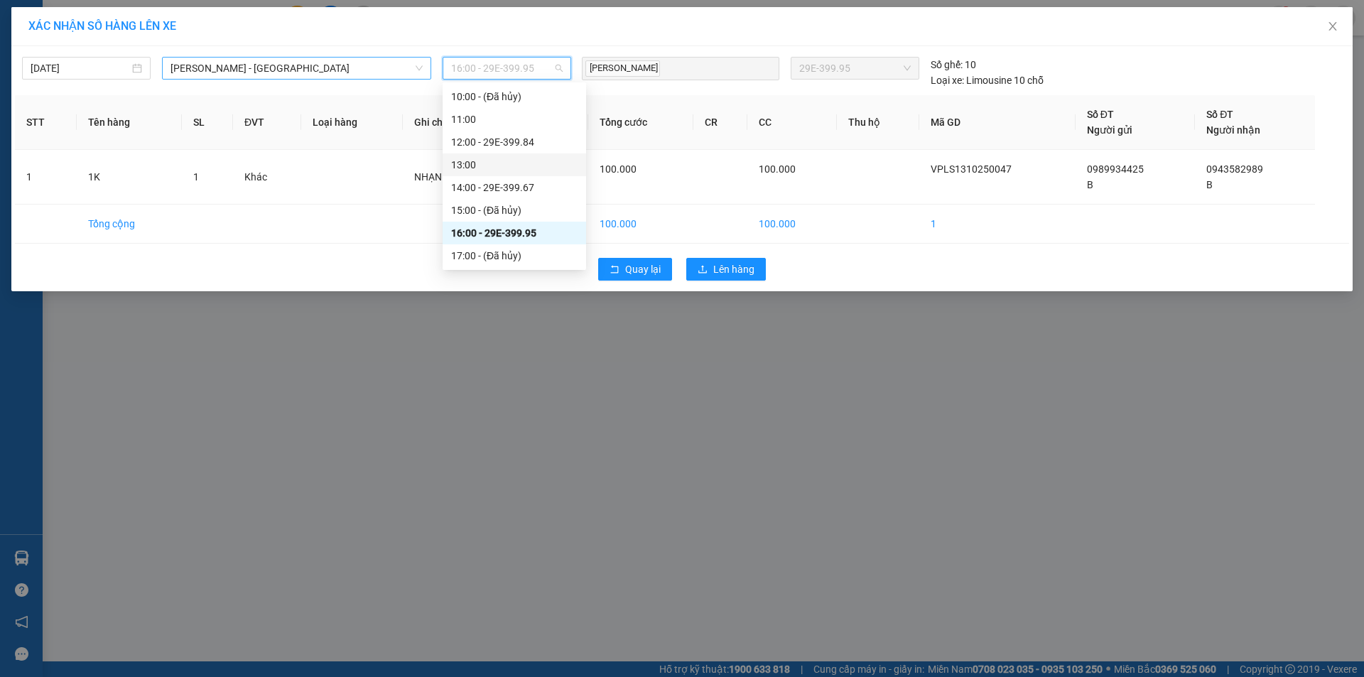
click at [309, 79] on div "[PERSON_NAME] - [GEOGRAPHIC_DATA]" at bounding box center [296, 68] width 269 height 23
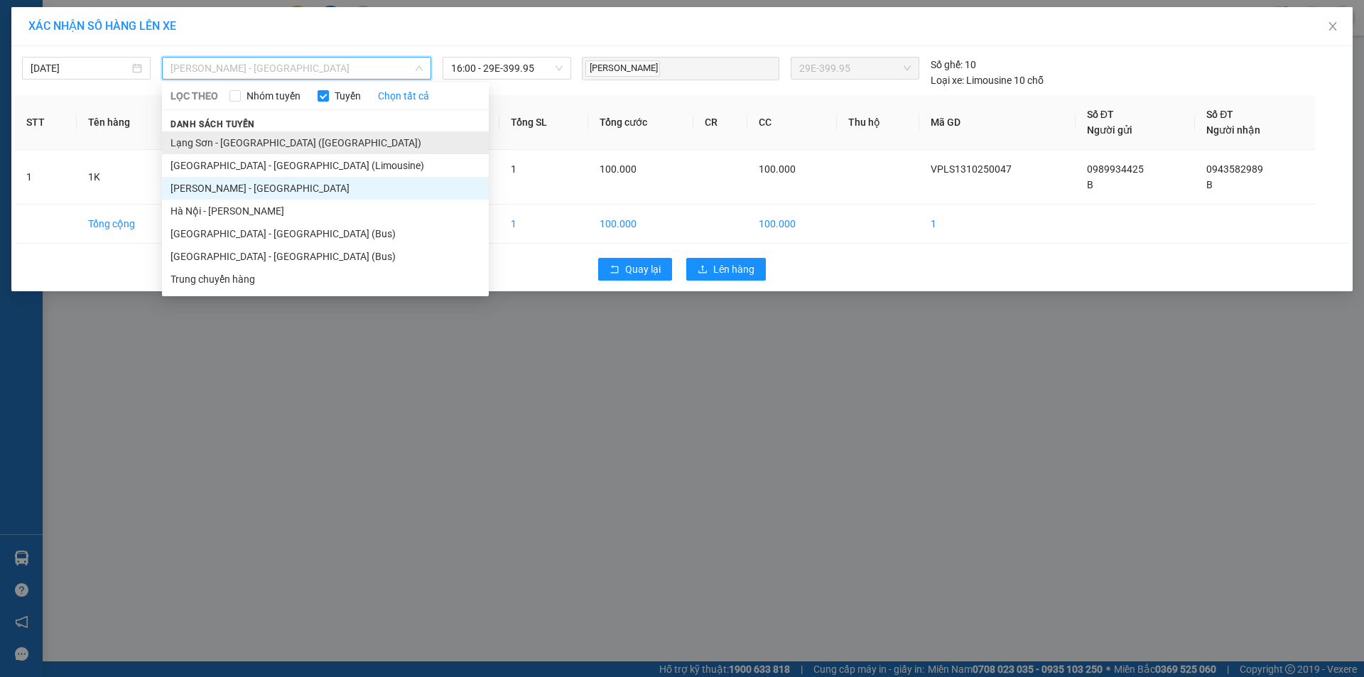
click at [300, 144] on li "Lạng Sơn - [GEOGRAPHIC_DATA] ([GEOGRAPHIC_DATA])" at bounding box center [325, 142] width 327 height 23
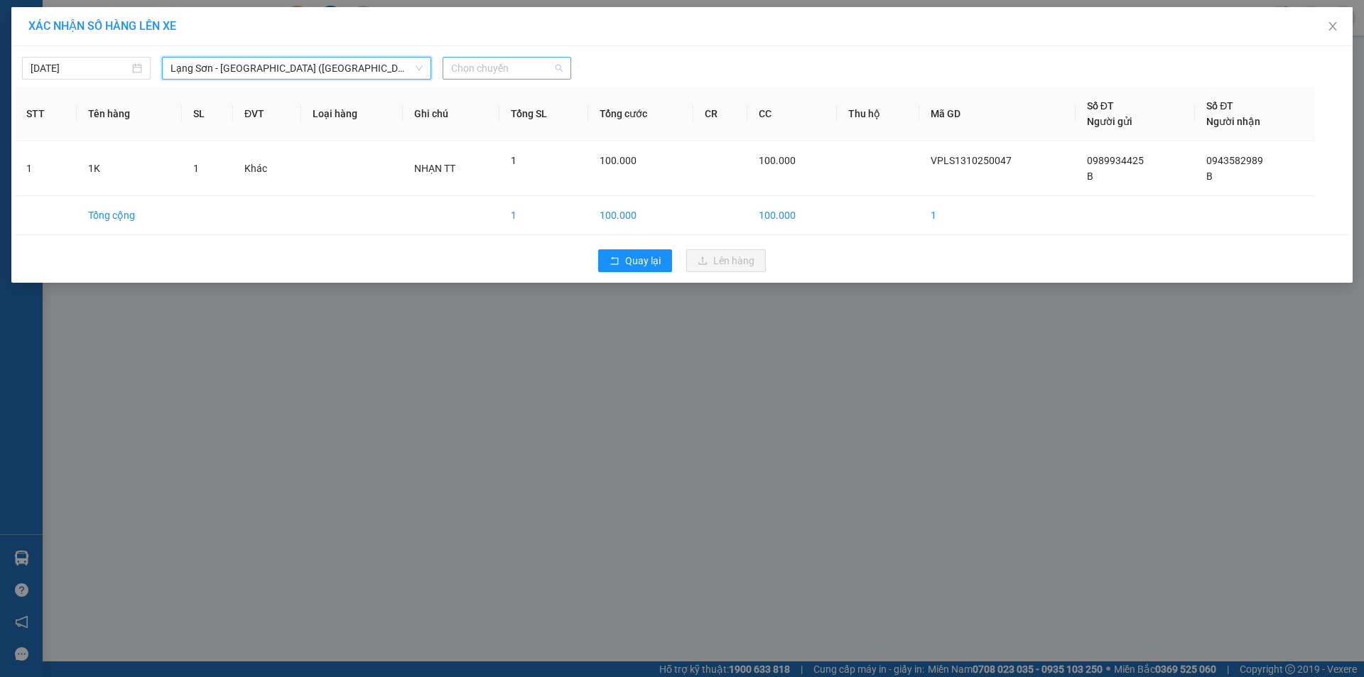
drag, startPoint x: 556, startPoint y: 70, endPoint x: 540, endPoint y: 70, distance: 16.3
click at [554, 70] on span "Chọn chuyến" at bounding box center [507, 68] width 112 height 21
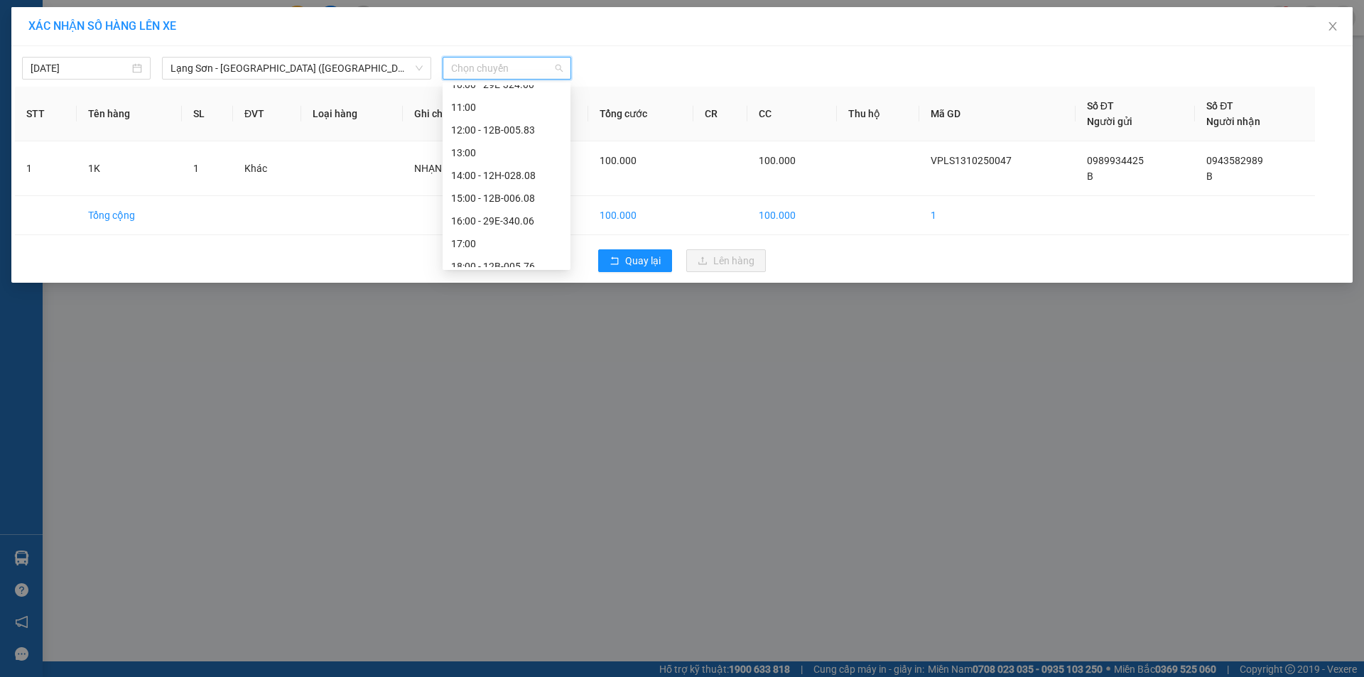
scroll to position [195, 0]
click at [507, 220] on div "16:00 - 29E-340.06" at bounding box center [506, 220] width 111 height 16
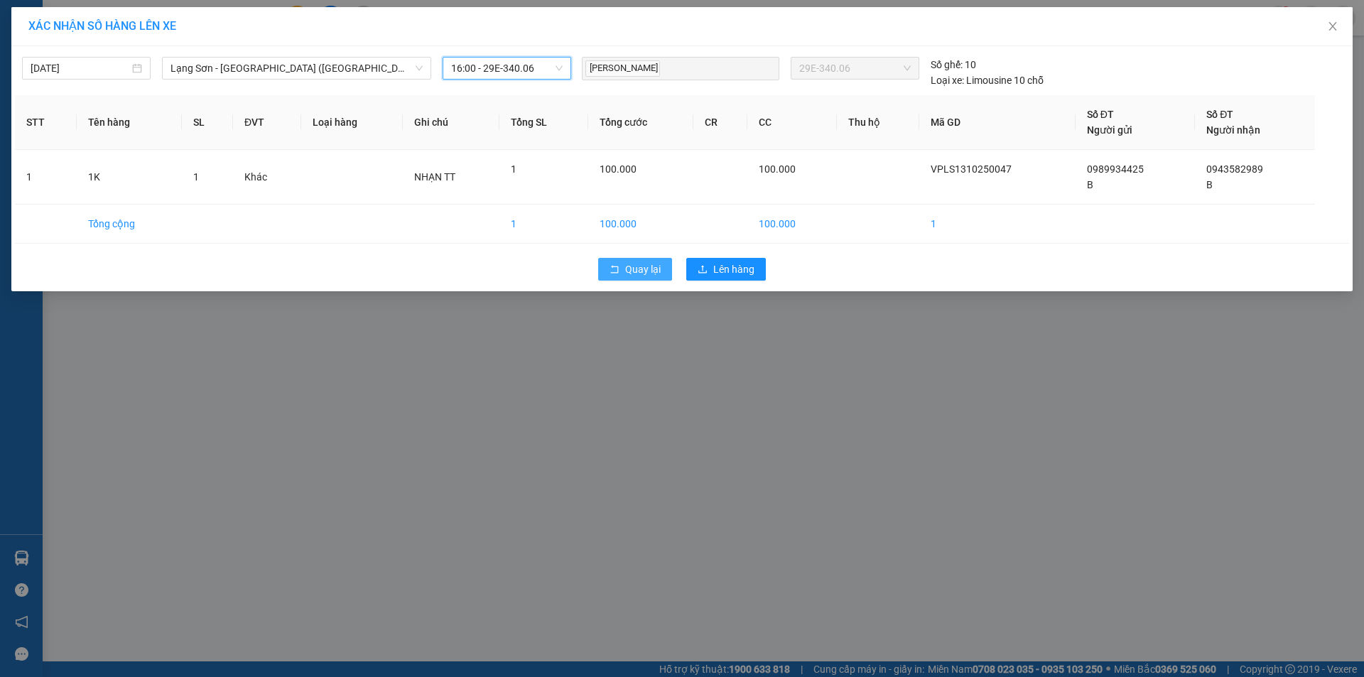
click at [620, 269] on button "Quay lại" at bounding box center [635, 269] width 74 height 23
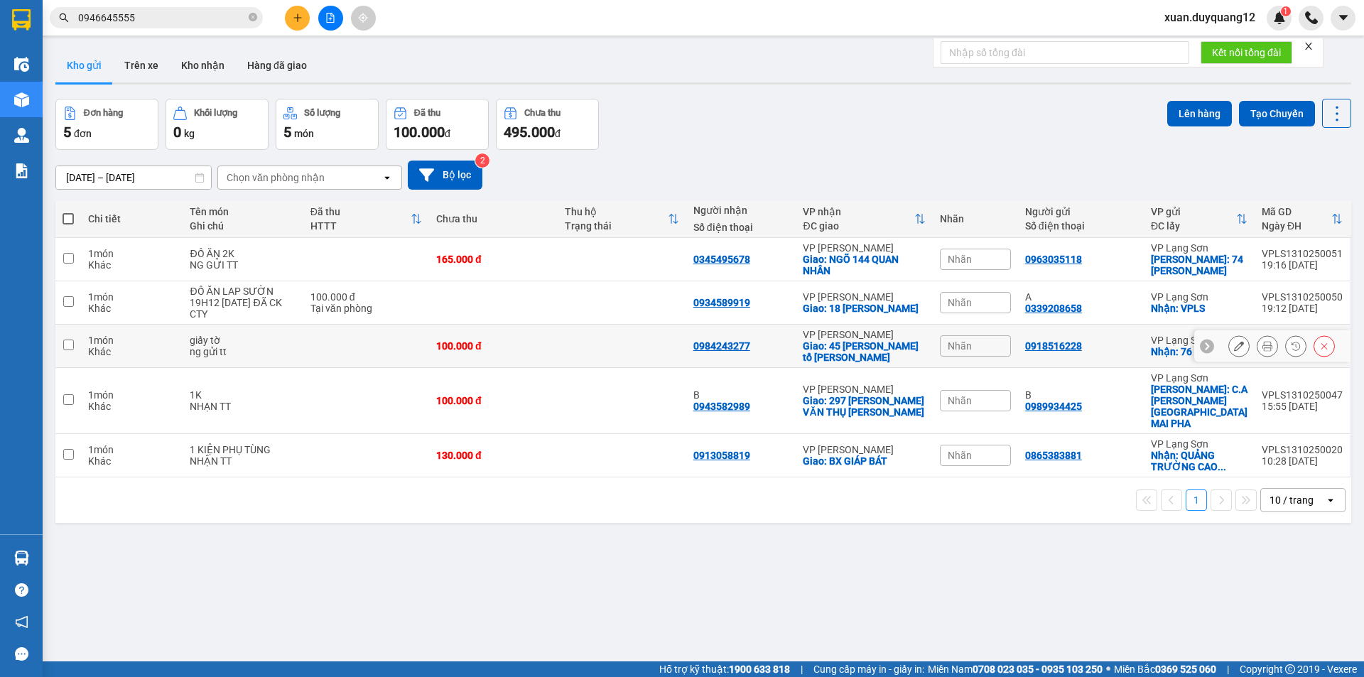
click at [1111, 355] on td "0918516228" at bounding box center [1081, 346] width 126 height 43
checkbox input "true"
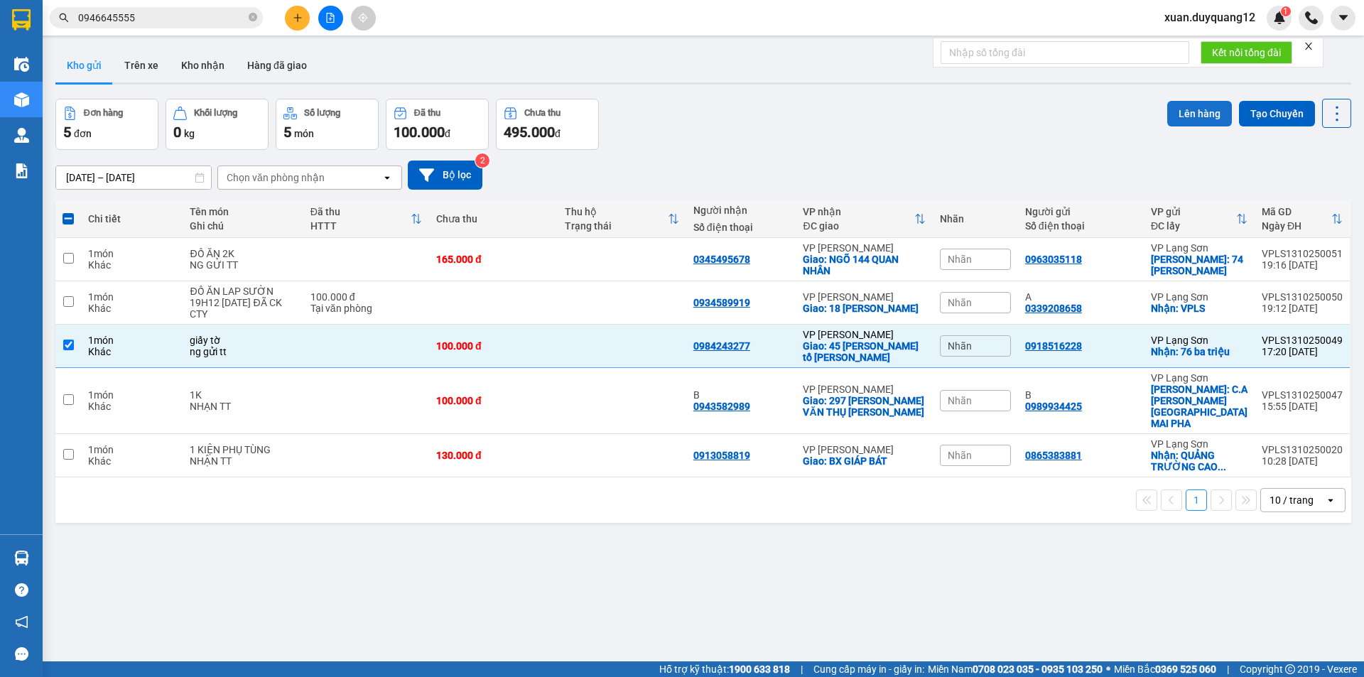
click at [1173, 116] on button "Lên hàng" at bounding box center [1200, 114] width 65 height 26
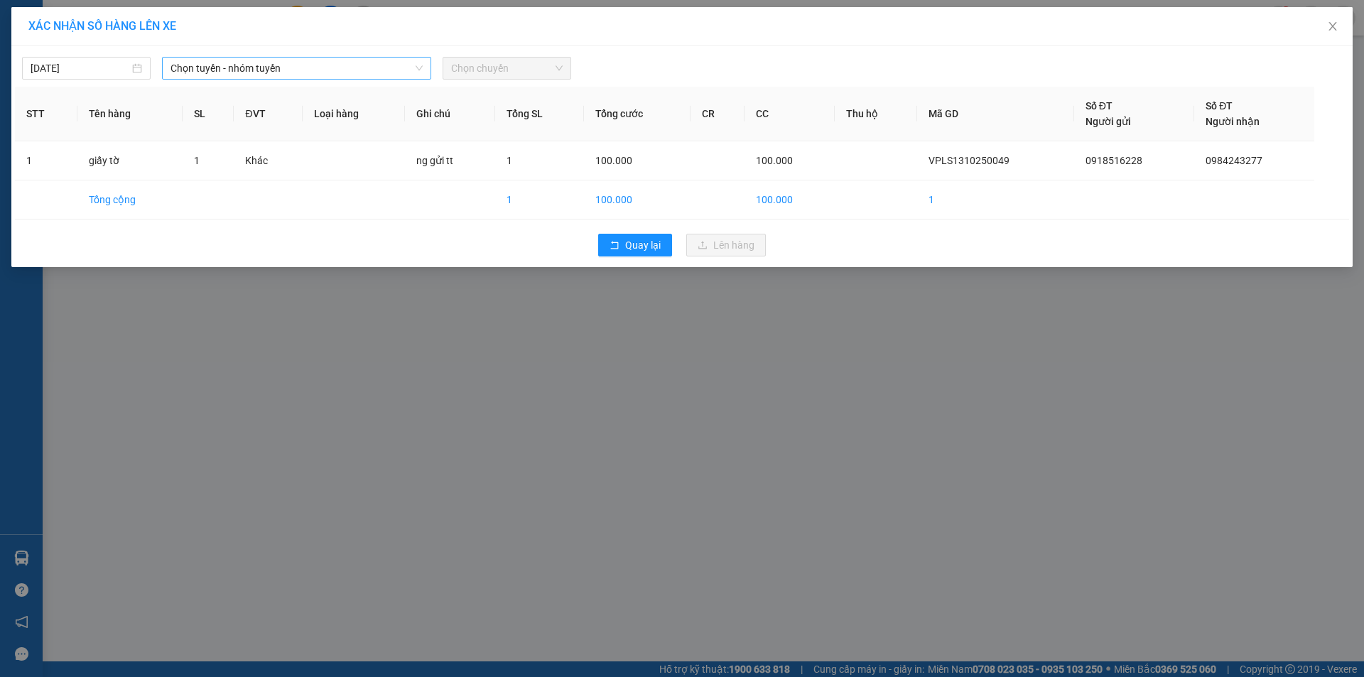
click at [226, 70] on span "Chọn tuyến - nhóm tuyến" at bounding box center [297, 68] width 252 height 21
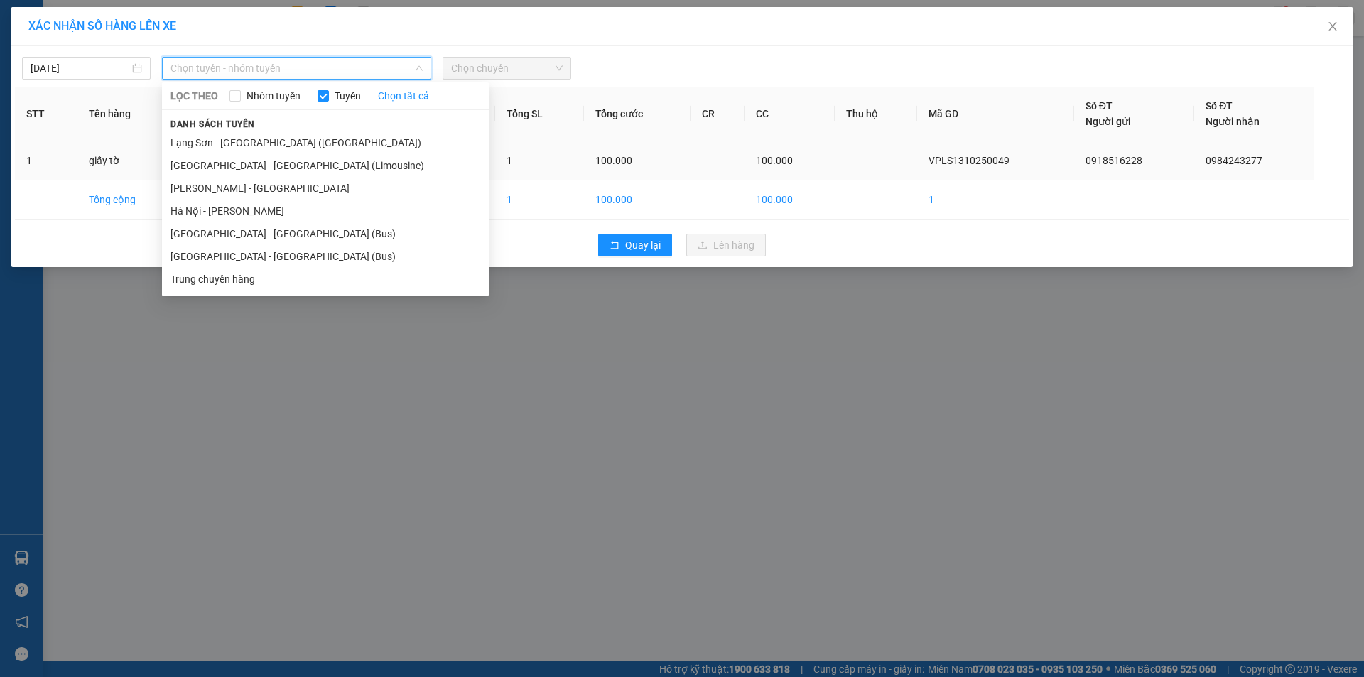
click at [315, 146] on li "Lạng Sơn - [GEOGRAPHIC_DATA] ([GEOGRAPHIC_DATA])" at bounding box center [325, 142] width 327 height 23
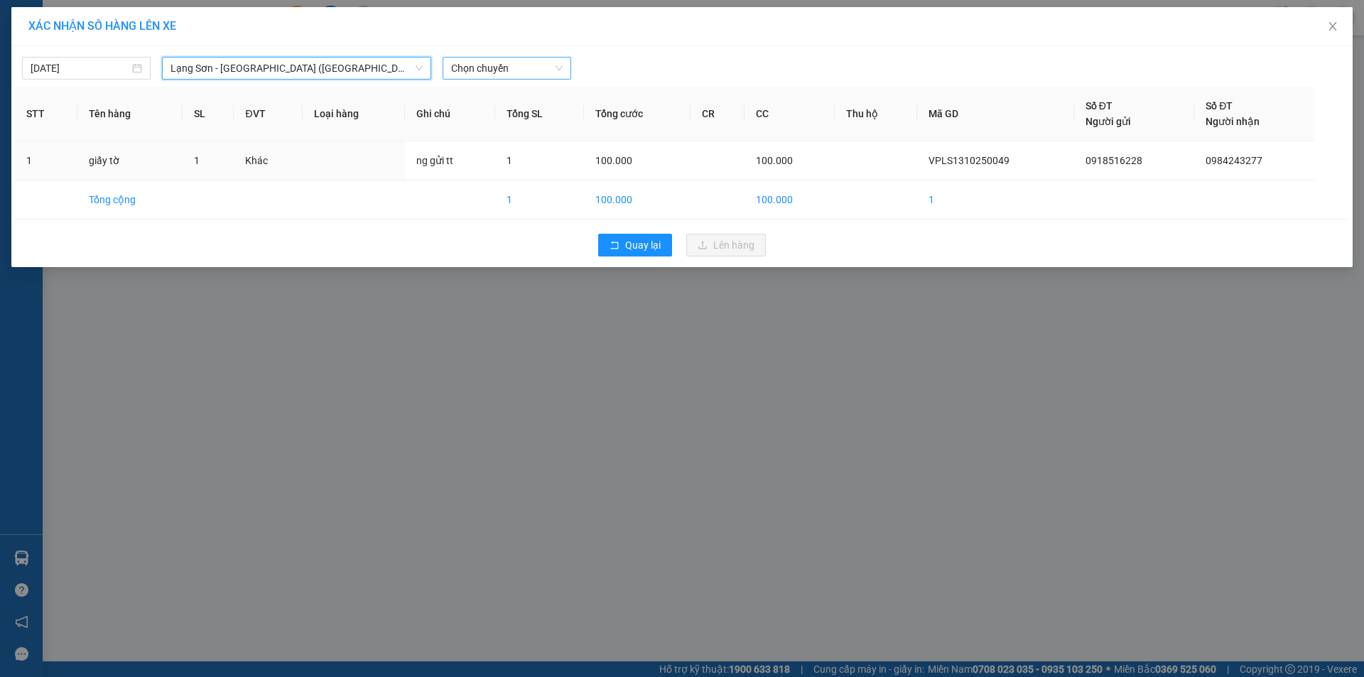
click at [497, 75] on span "Chọn chuyến" at bounding box center [507, 68] width 112 height 21
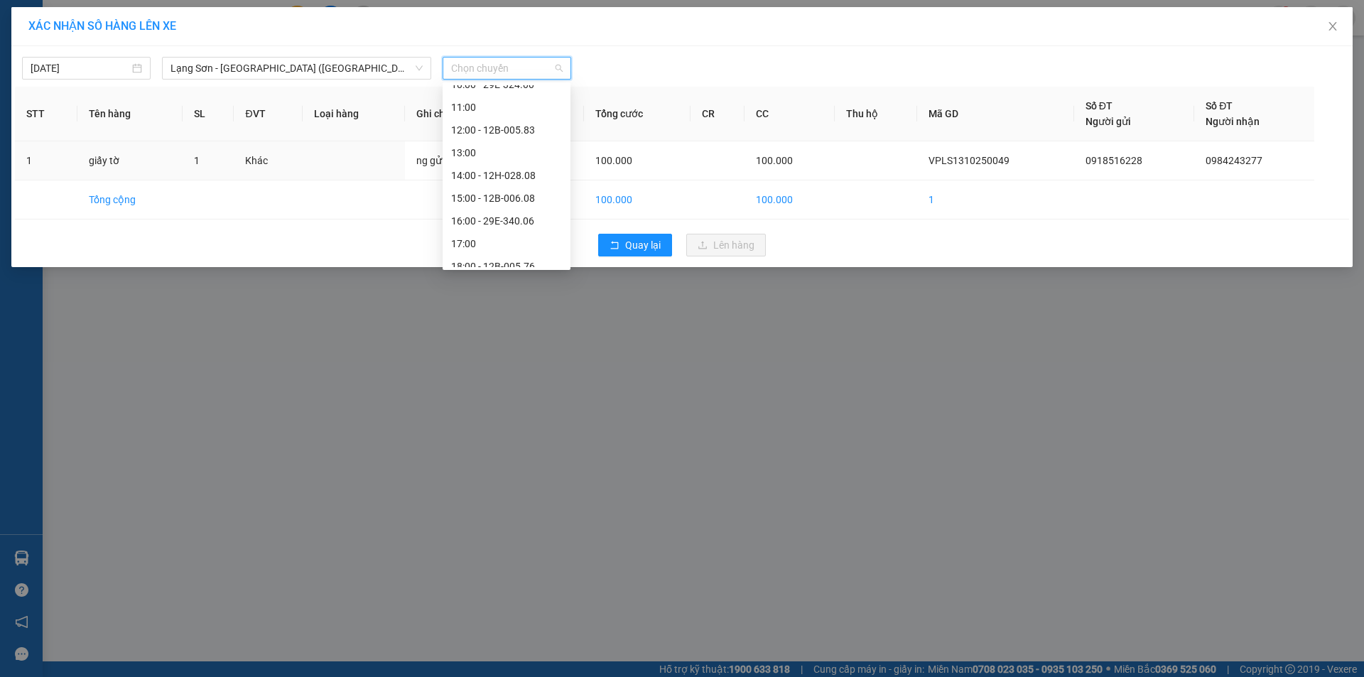
scroll to position [227, 0]
click at [524, 235] on div "18:00 - 12B-005.76" at bounding box center [506, 233] width 111 height 16
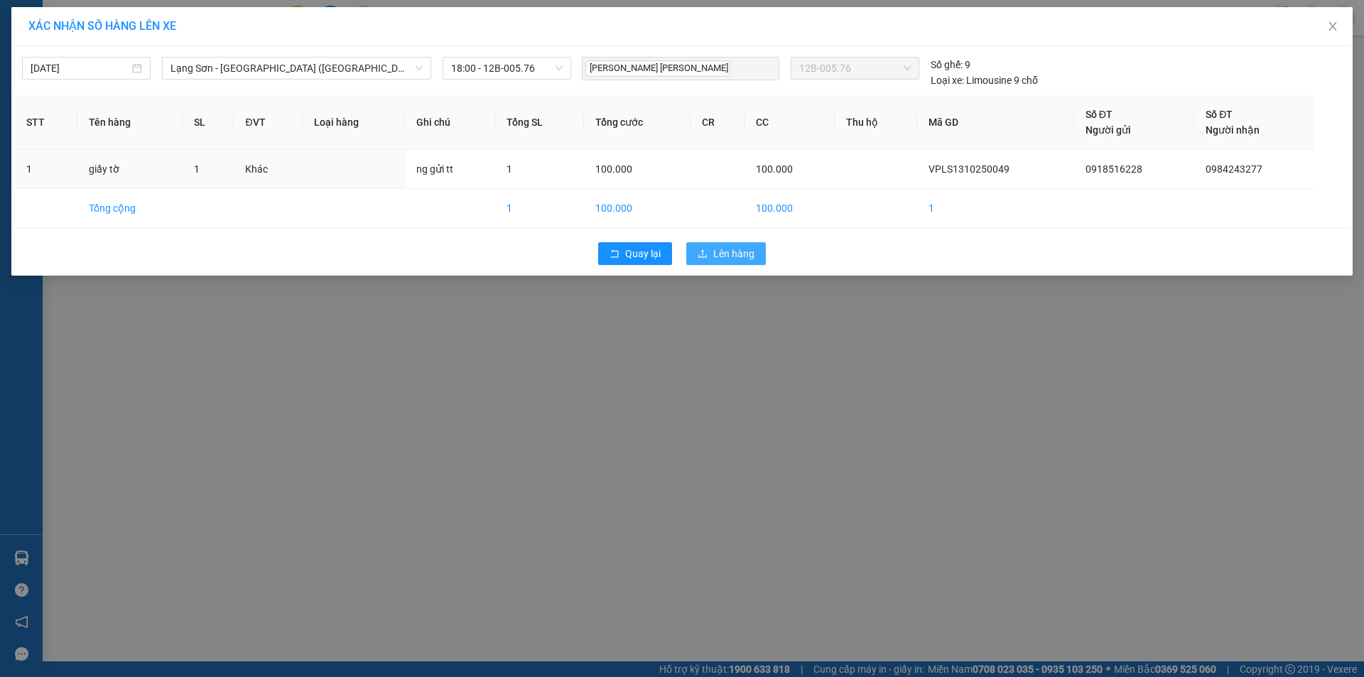
click at [728, 249] on span "Lên hàng" at bounding box center [733, 254] width 41 height 16
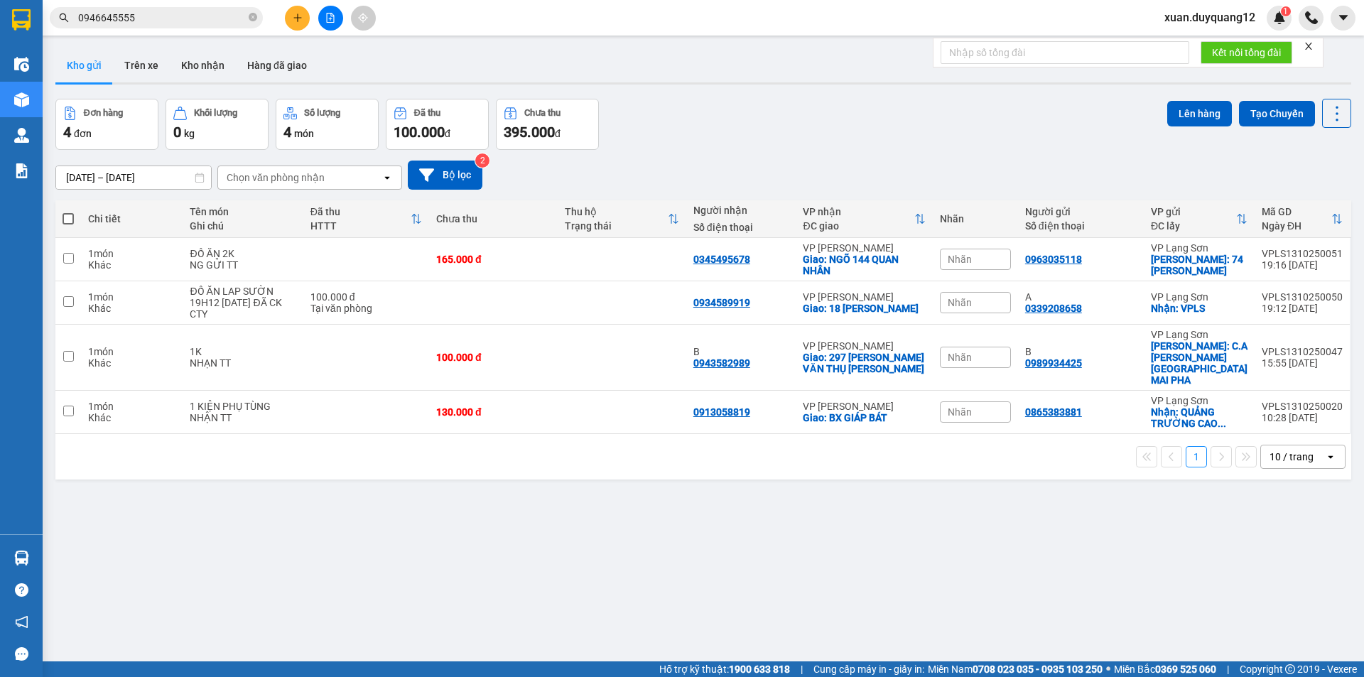
click at [206, 22] on input "0946645555" at bounding box center [162, 18] width 168 height 16
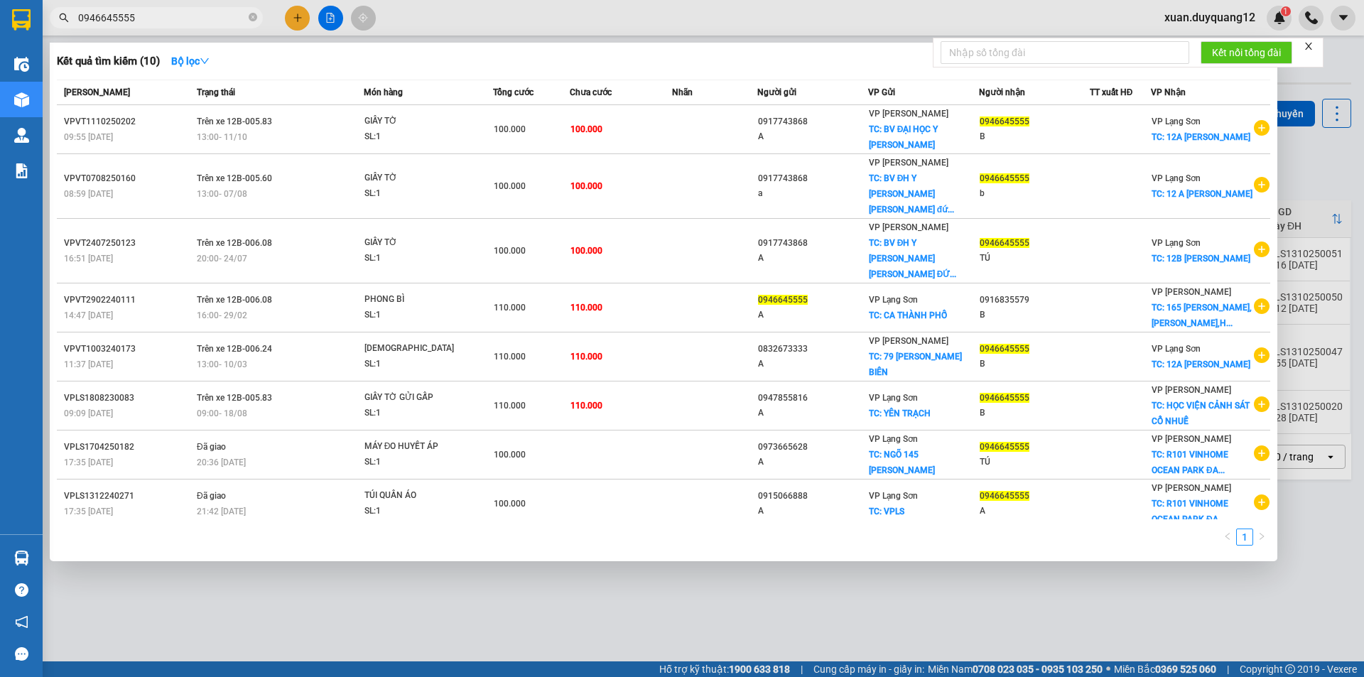
click at [206, 22] on input "0946645555" at bounding box center [162, 18] width 168 height 16
paste input "345495678"
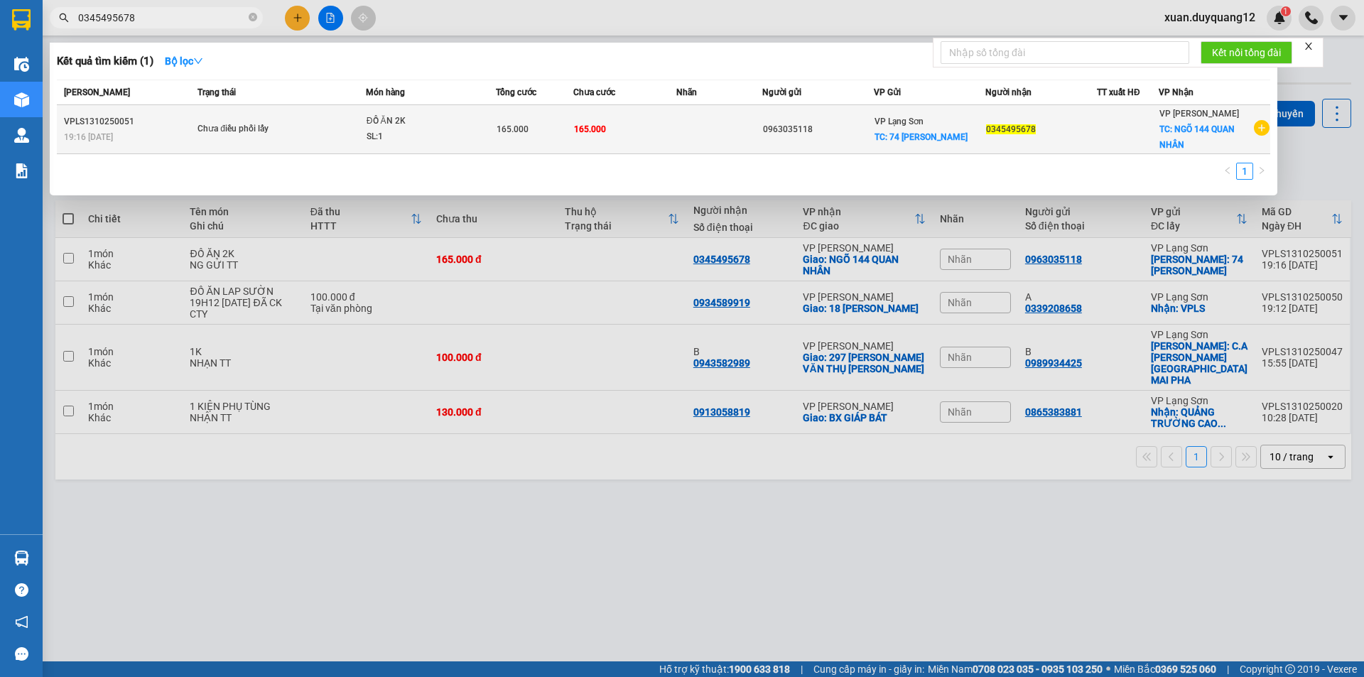
type input "0345495678"
click at [300, 131] on div "Chưa điều phối lấy" at bounding box center [251, 130] width 107 height 16
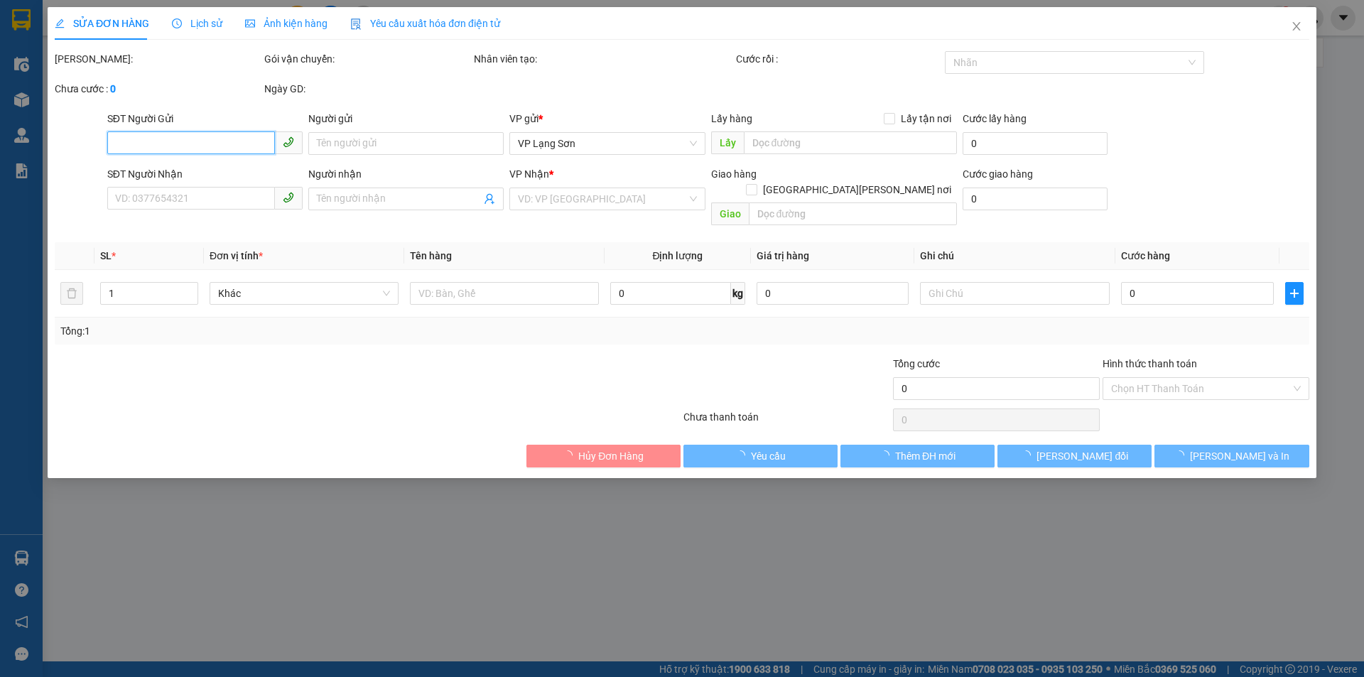
type input "0963035118"
checkbox input "true"
type input "74 [PERSON_NAME]"
type input "0345495678"
checkbox input "true"
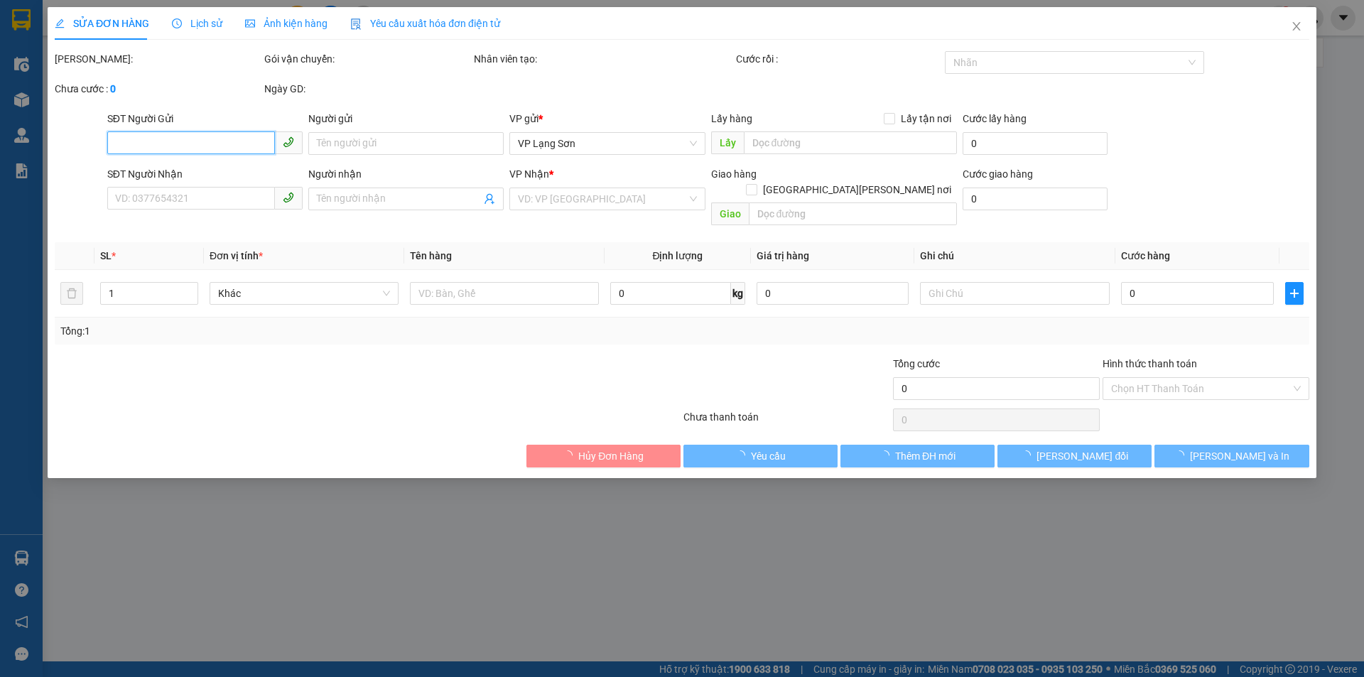
type input "NGÕ 144 QUAN NHÂN"
type input "165.000"
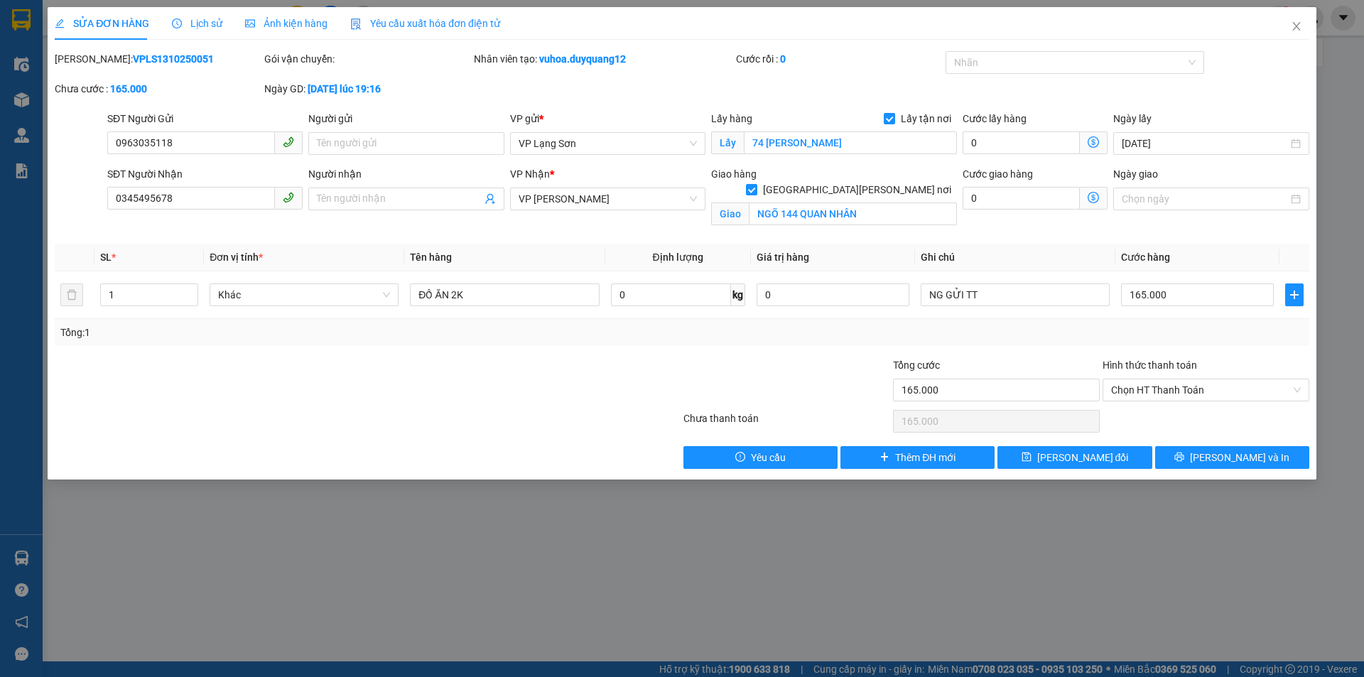
click at [195, 30] on div "Lịch sử" at bounding box center [197, 24] width 50 height 16
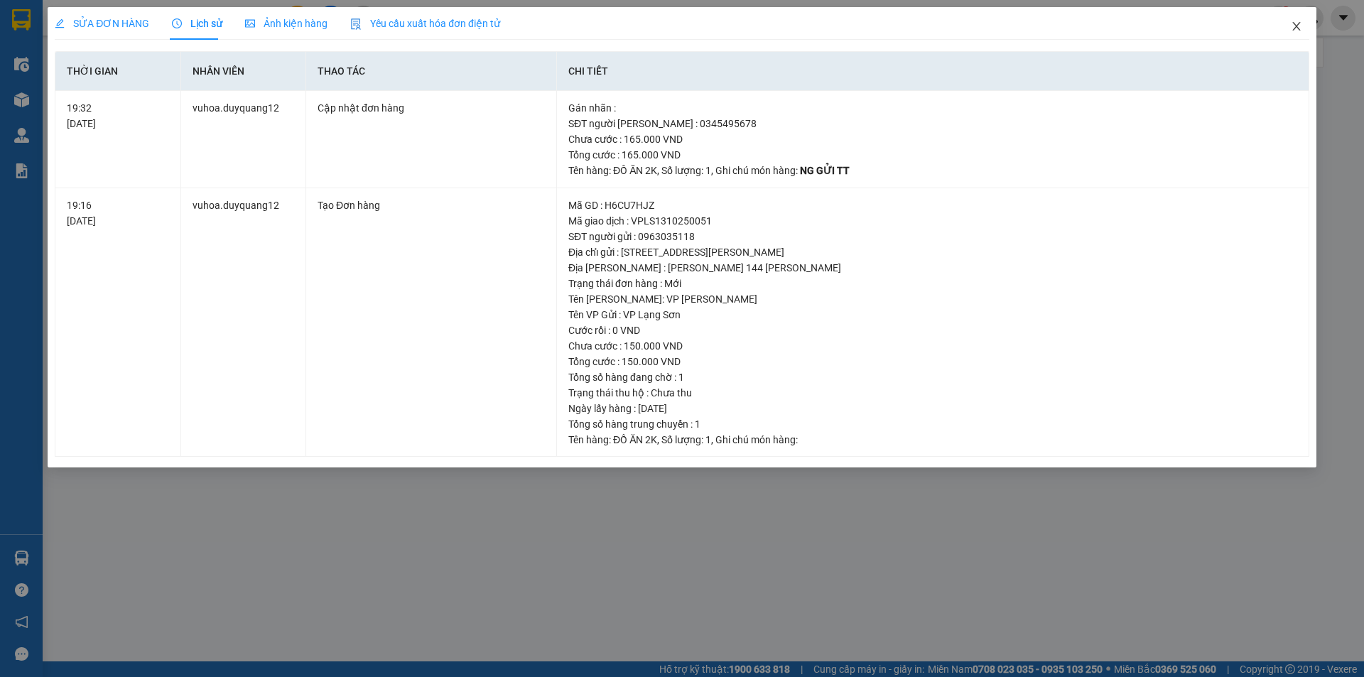
click at [1297, 28] on icon "close" at bounding box center [1296, 26] width 11 height 11
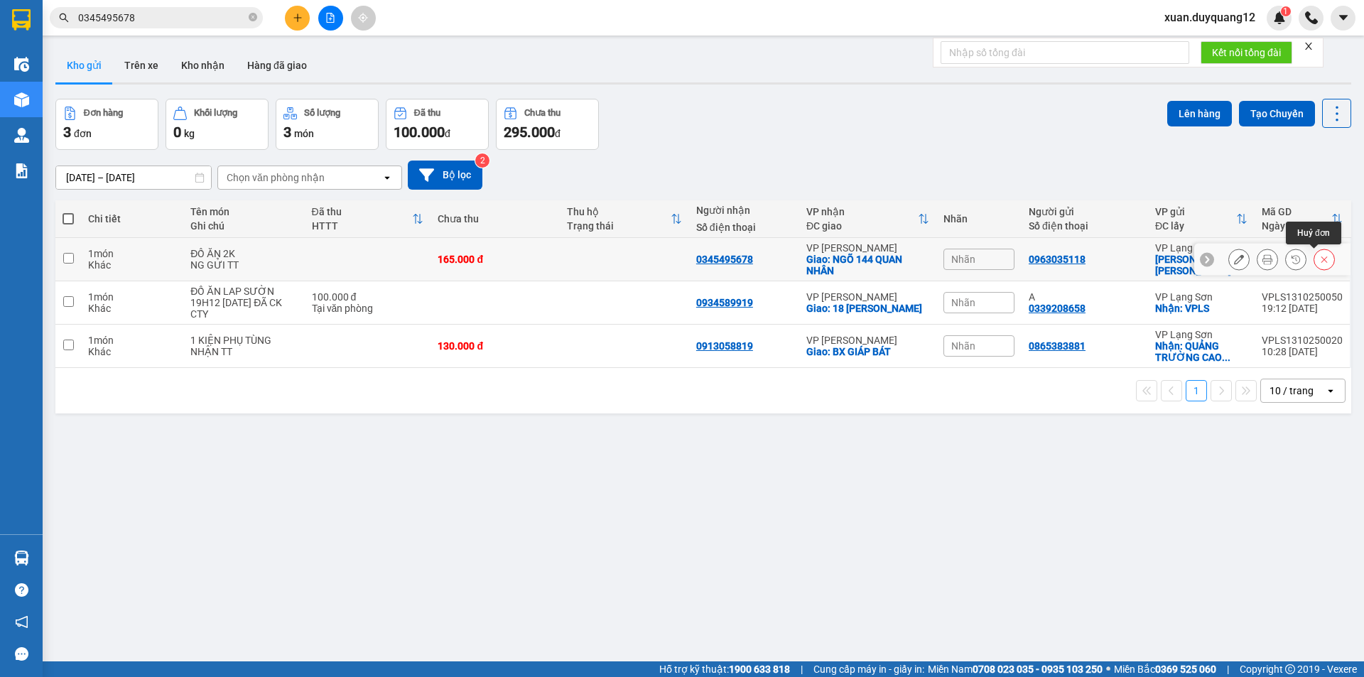
click at [1320, 256] on icon at bounding box center [1325, 259] width 10 height 10
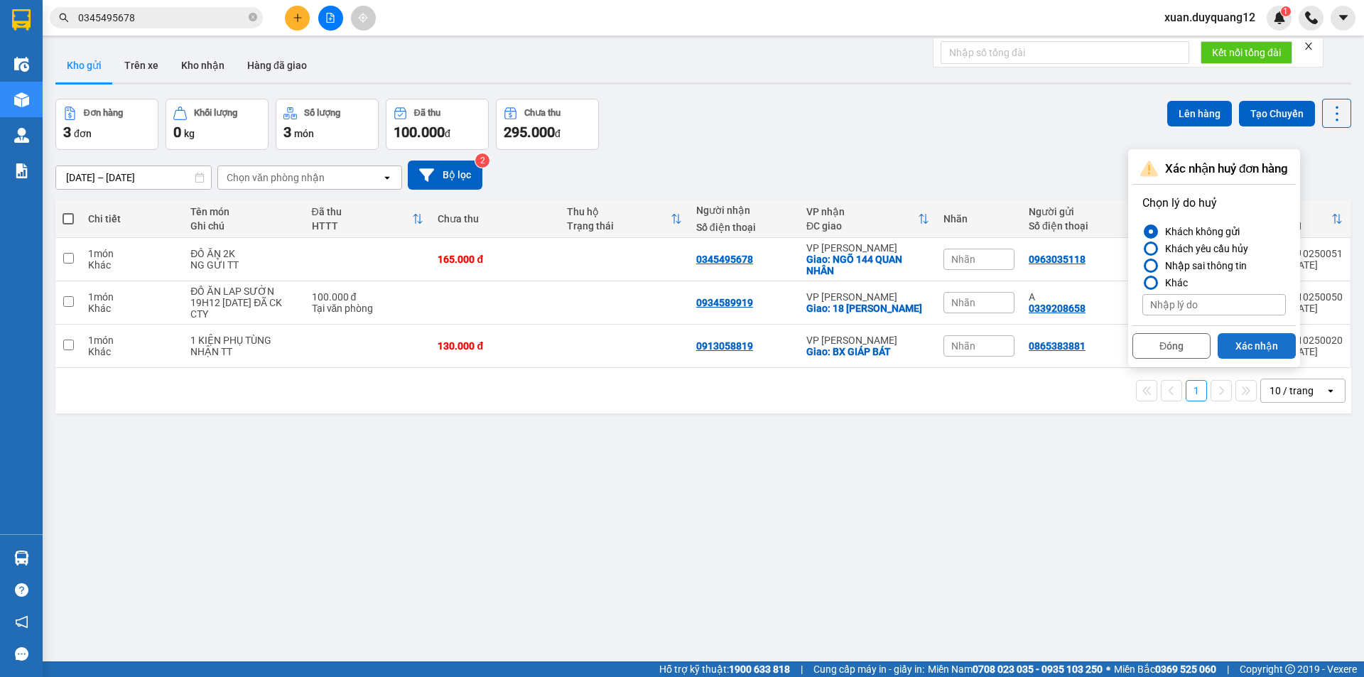
click at [1259, 348] on button "Xác nhận" at bounding box center [1257, 346] width 78 height 26
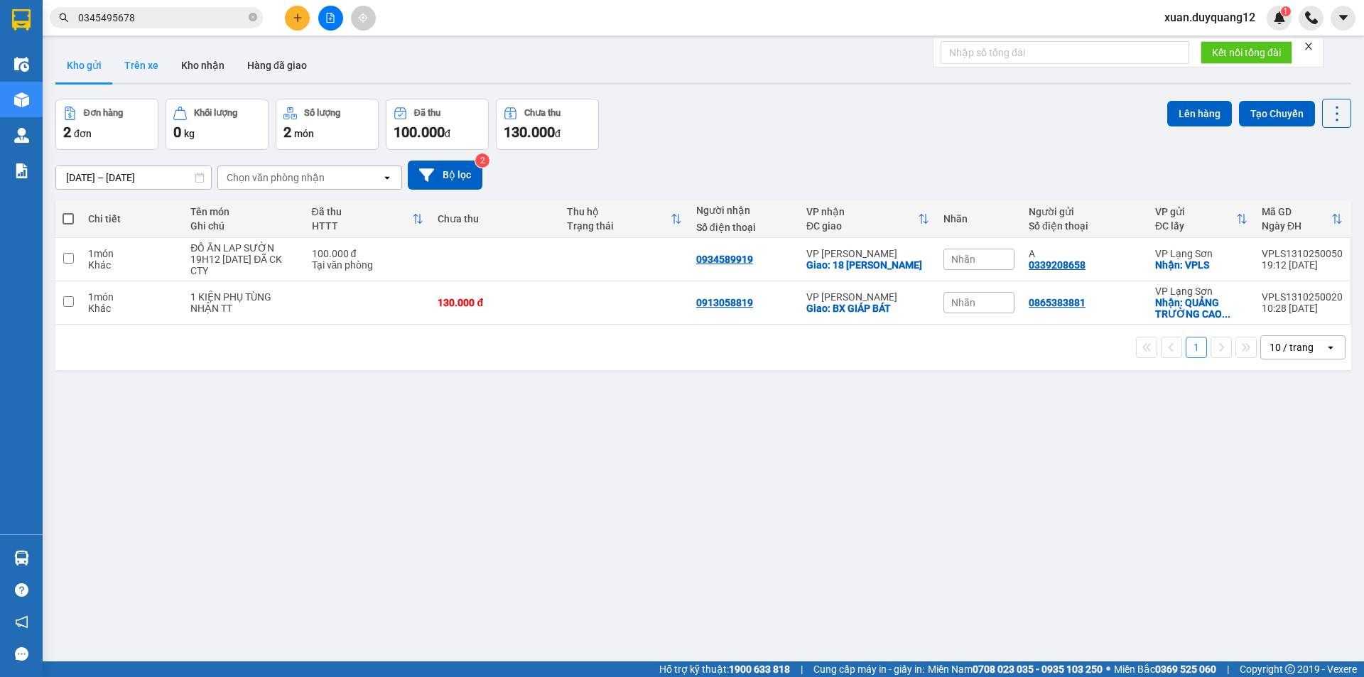
click at [143, 71] on button "Trên xe" at bounding box center [141, 65] width 57 height 34
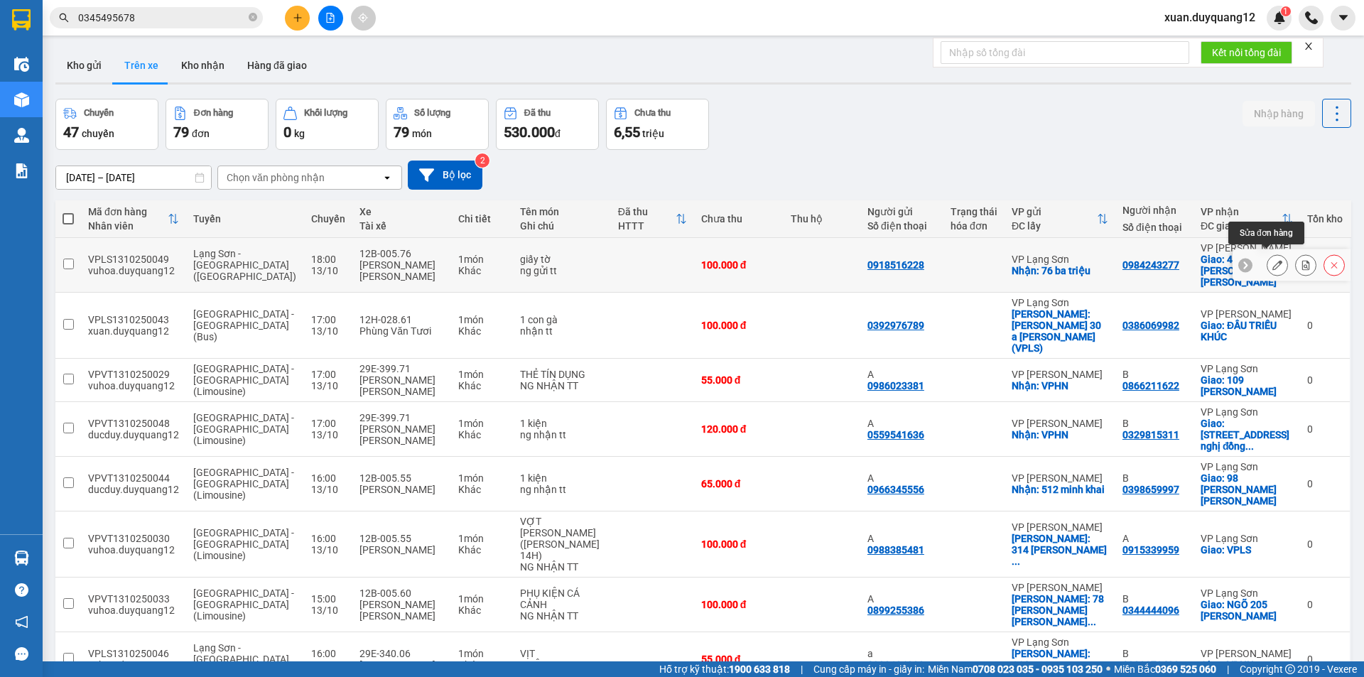
click at [1273, 260] on icon at bounding box center [1278, 265] width 10 height 10
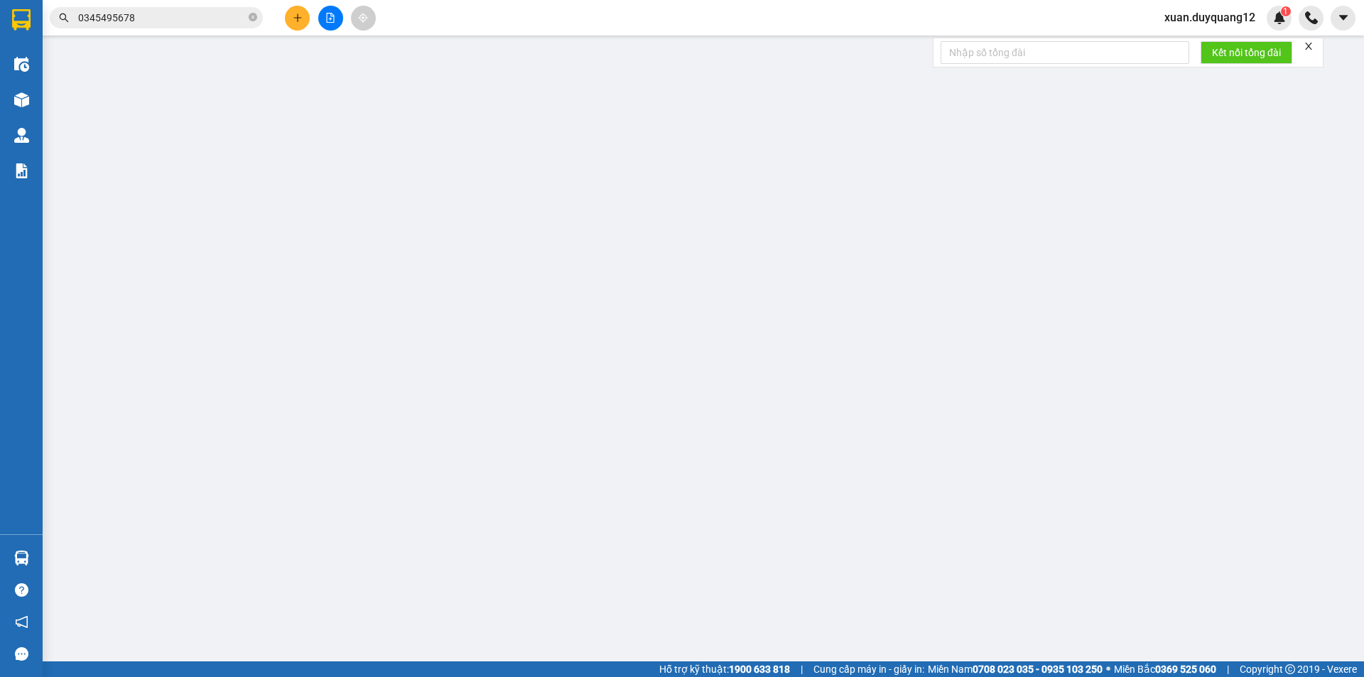
type input "0918516228"
checkbox input "true"
type input "76 ba triệu"
type input "0984243277"
checkbox input "true"
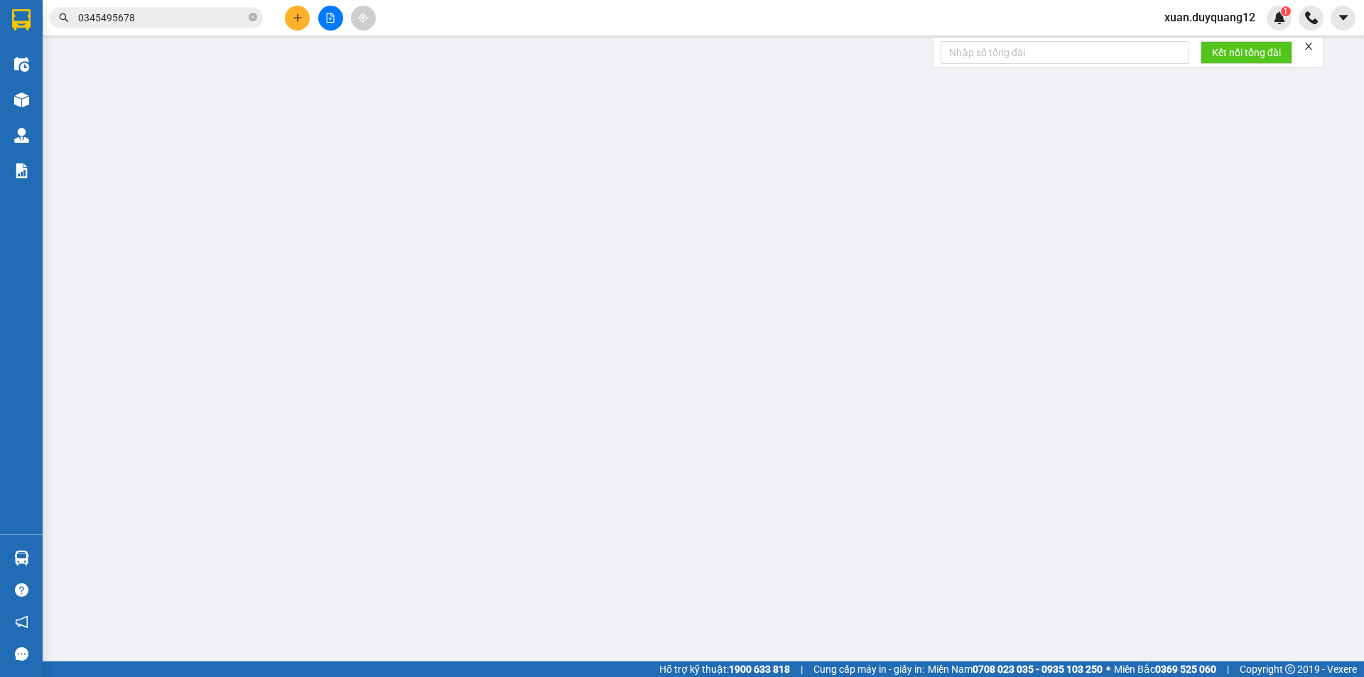
type input "45 [PERSON_NAME] tổ [PERSON_NAME]"
type input "100.000"
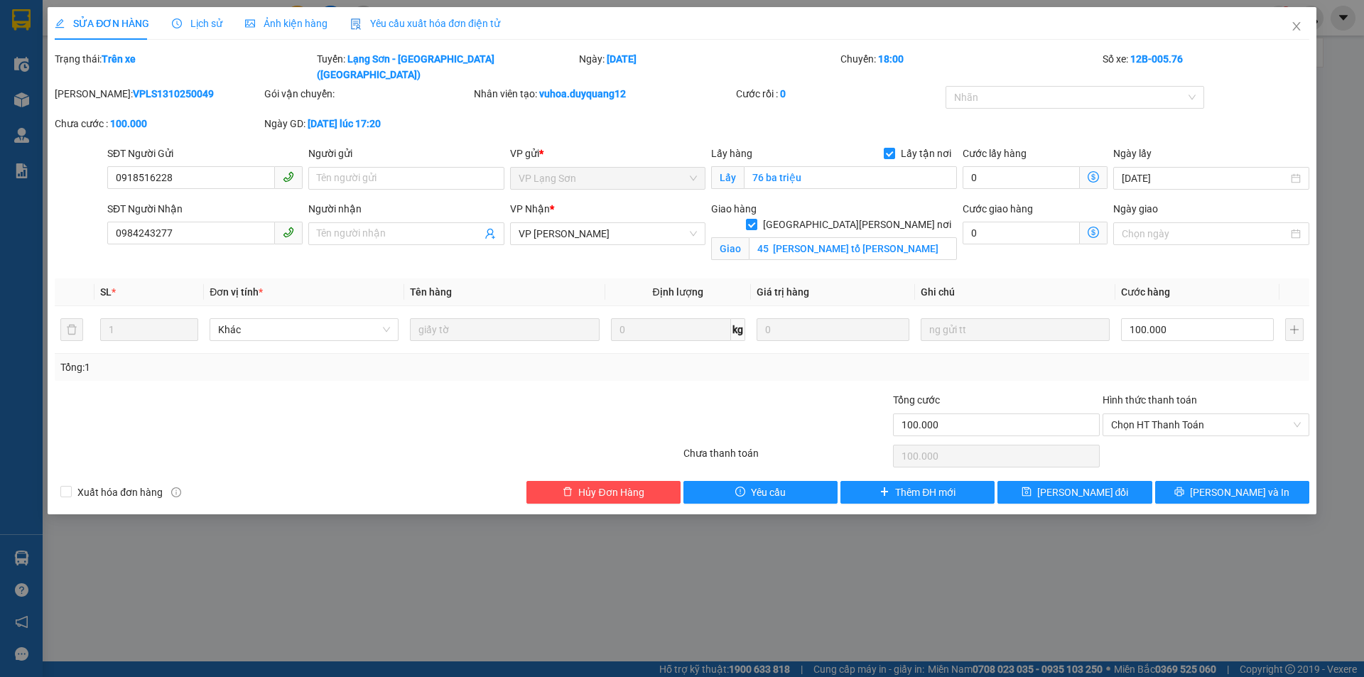
click at [212, 28] on span "Lịch sử" at bounding box center [197, 23] width 50 height 11
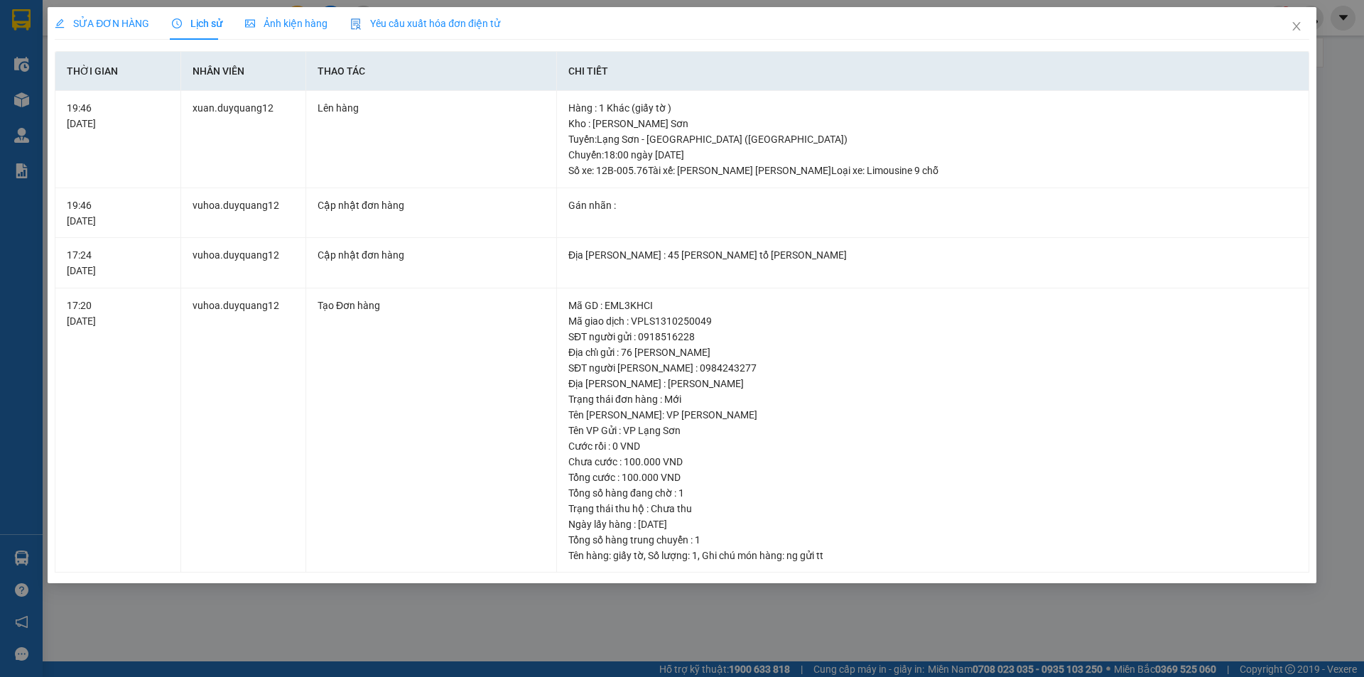
click at [83, 25] on span "SỬA ĐƠN HÀNG" at bounding box center [102, 23] width 95 height 11
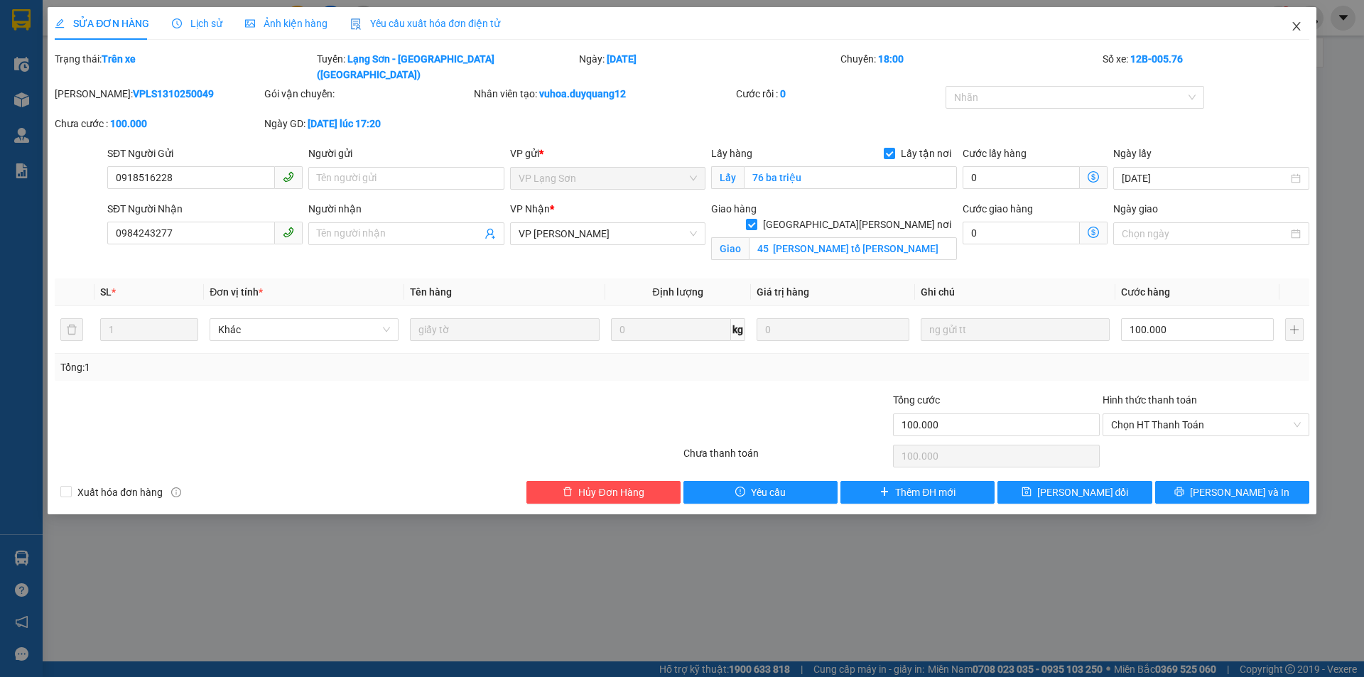
click at [1298, 31] on icon "close" at bounding box center [1296, 26] width 11 height 11
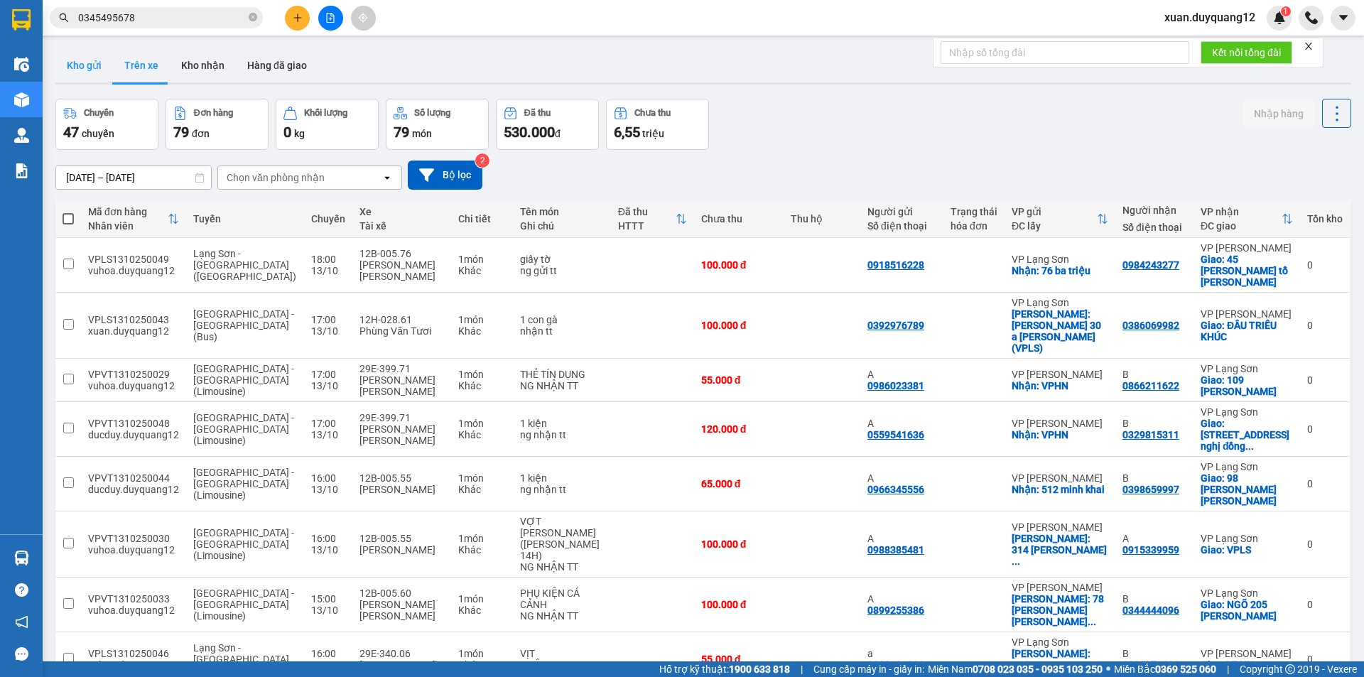
click at [92, 69] on button "Kho gửi" at bounding box center [84, 65] width 58 height 34
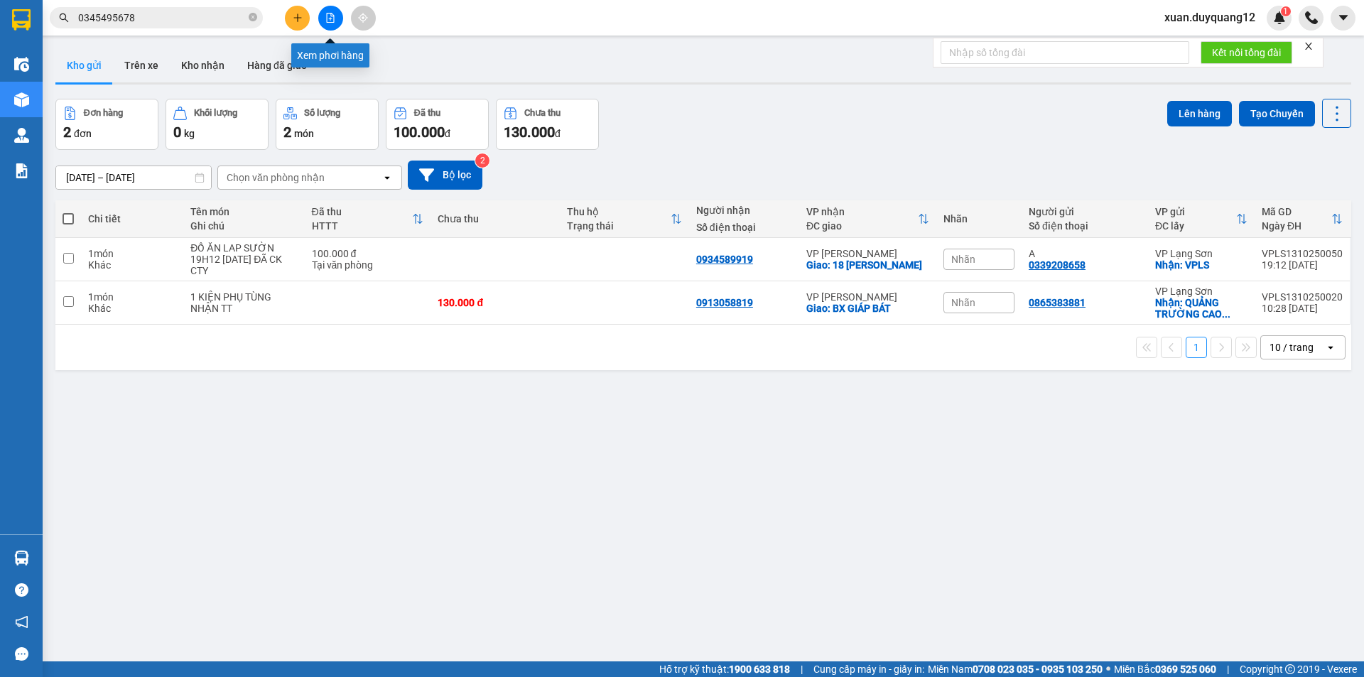
click at [330, 18] on icon "file-add" at bounding box center [330, 18] width 10 height 10
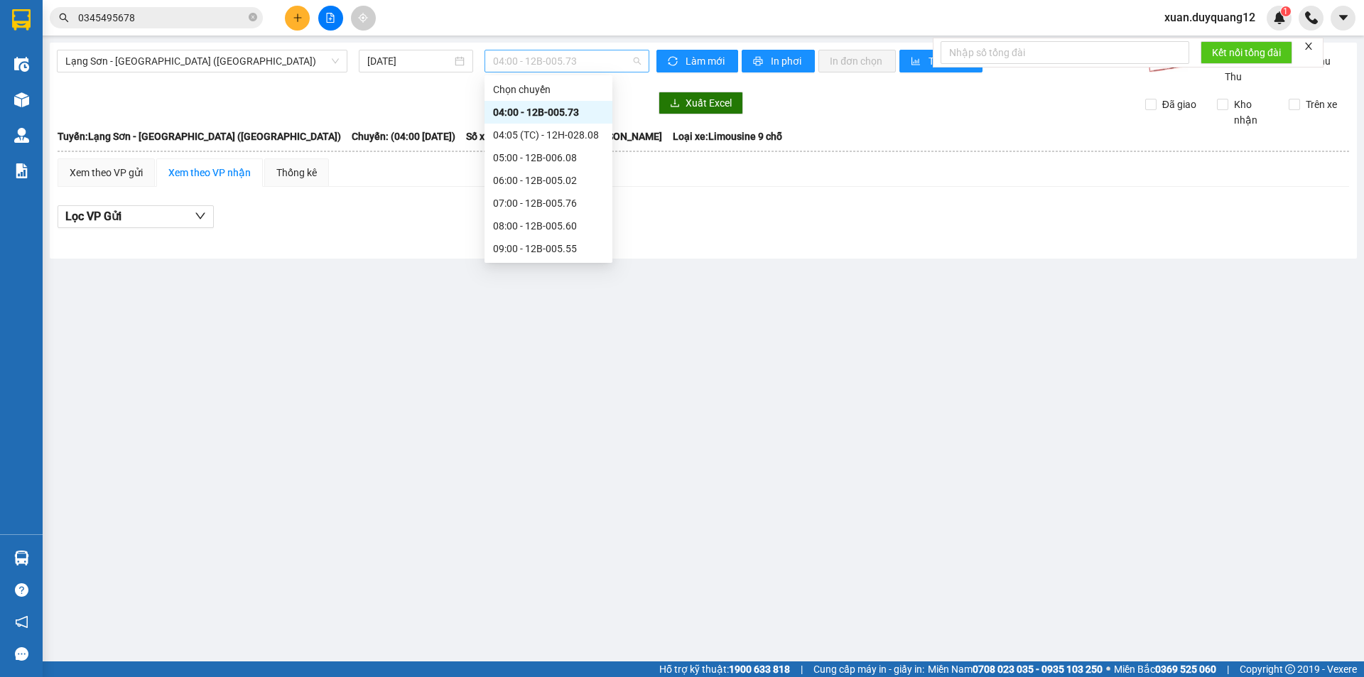
click at [554, 53] on span "04:00 - 12B-005.73" at bounding box center [567, 60] width 148 height 21
click at [559, 232] on div "18:00 - 12B-005.76" at bounding box center [548, 226] width 111 height 16
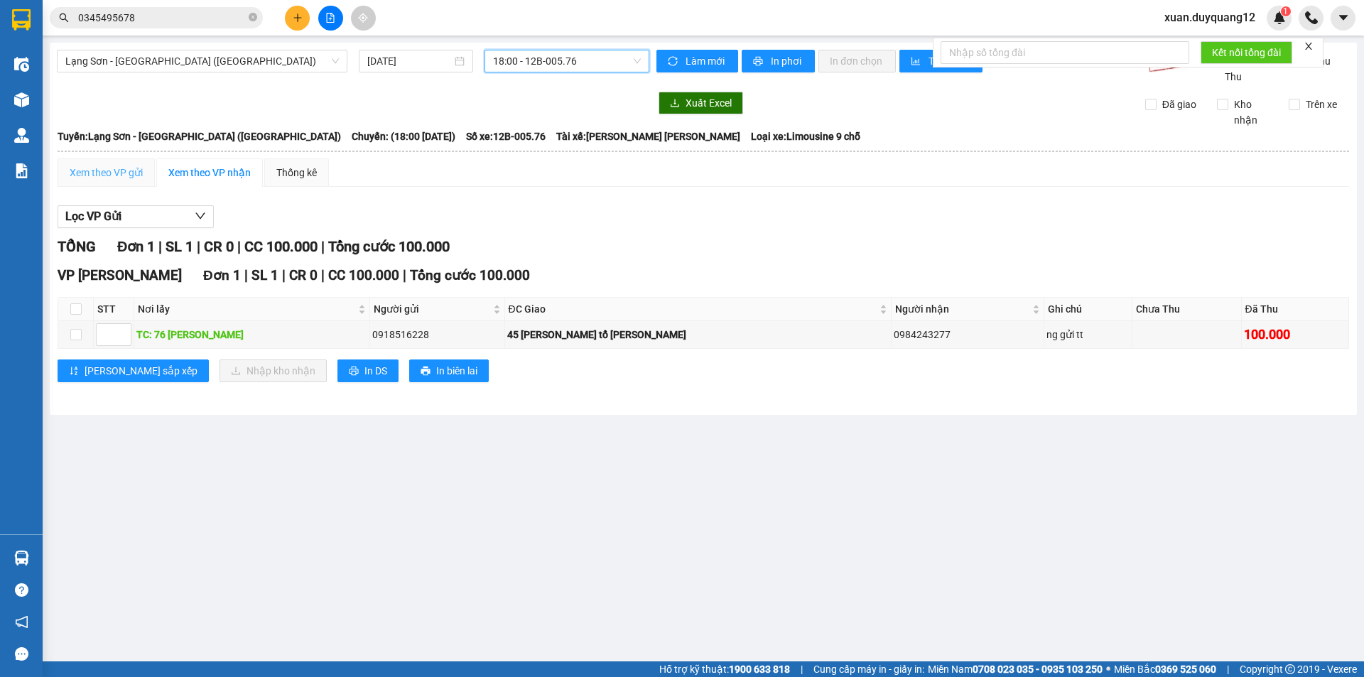
click at [90, 180] on div "Xem theo VP gửi" at bounding box center [106, 172] width 97 height 28
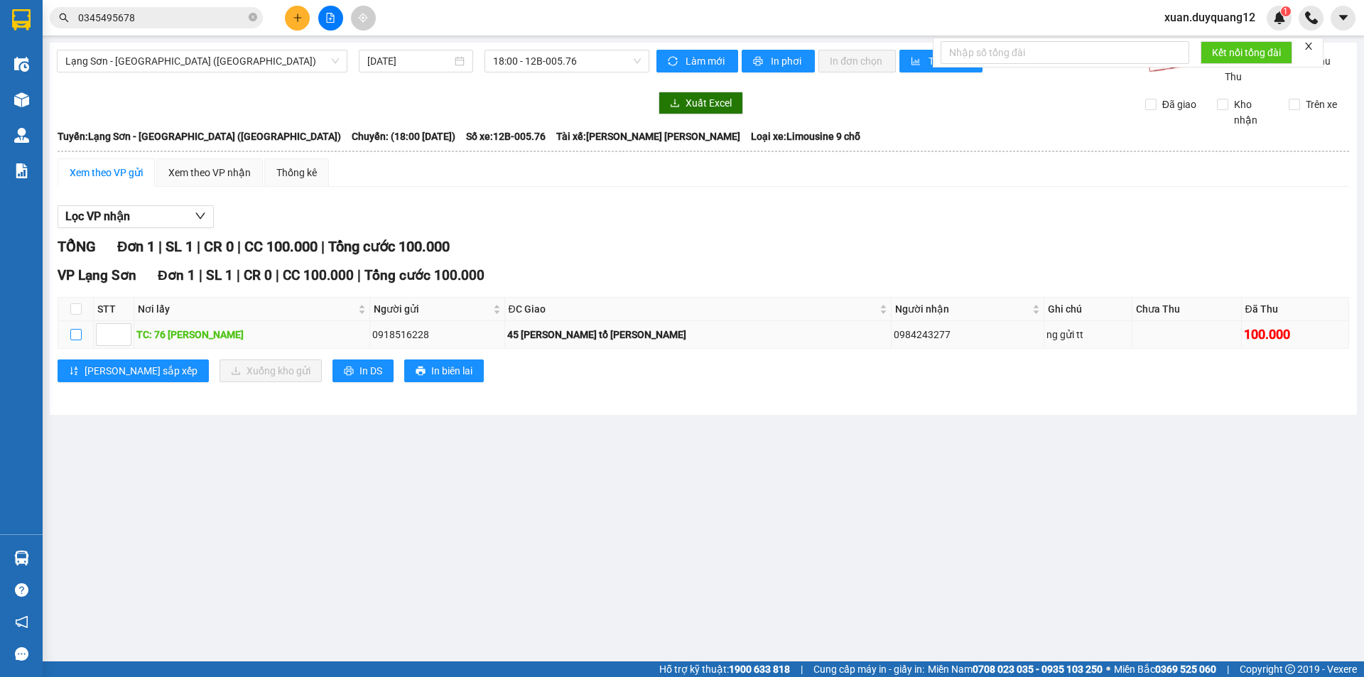
click at [71, 340] on input "checkbox" at bounding box center [75, 334] width 11 height 11
checkbox input "true"
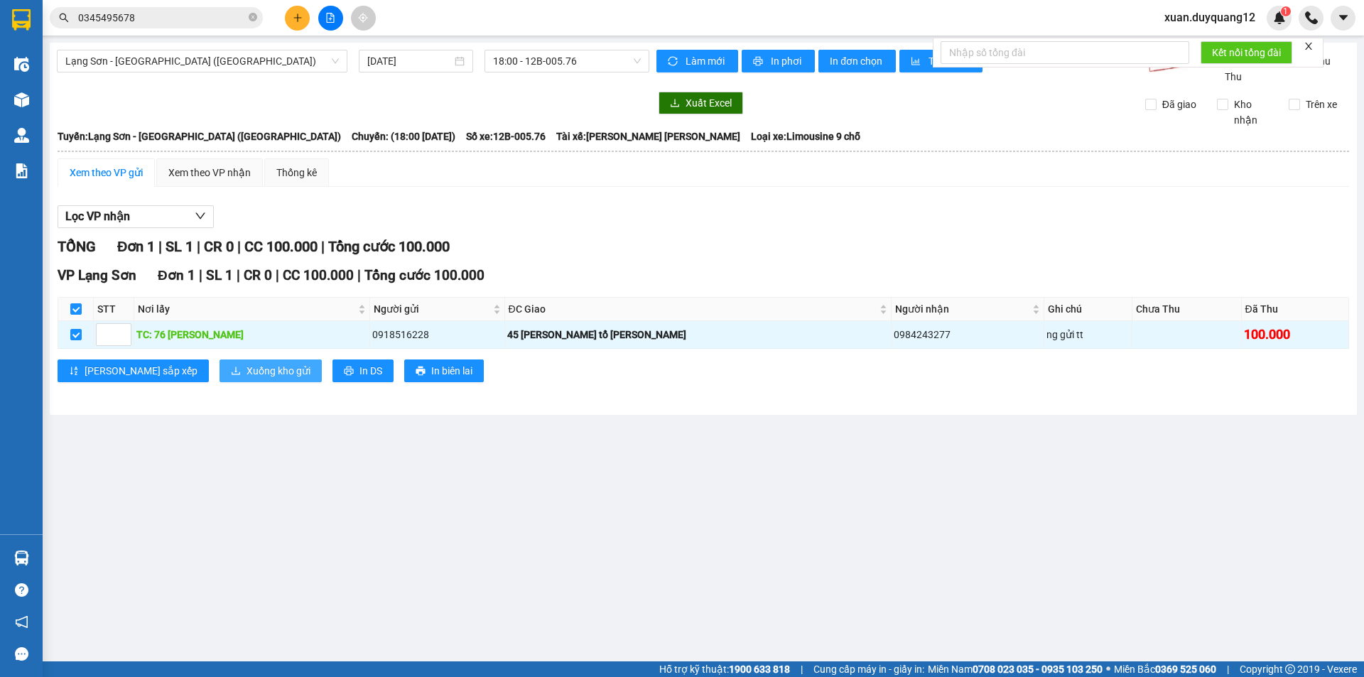
click at [231, 376] on icon "download" at bounding box center [236, 371] width 10 height 10
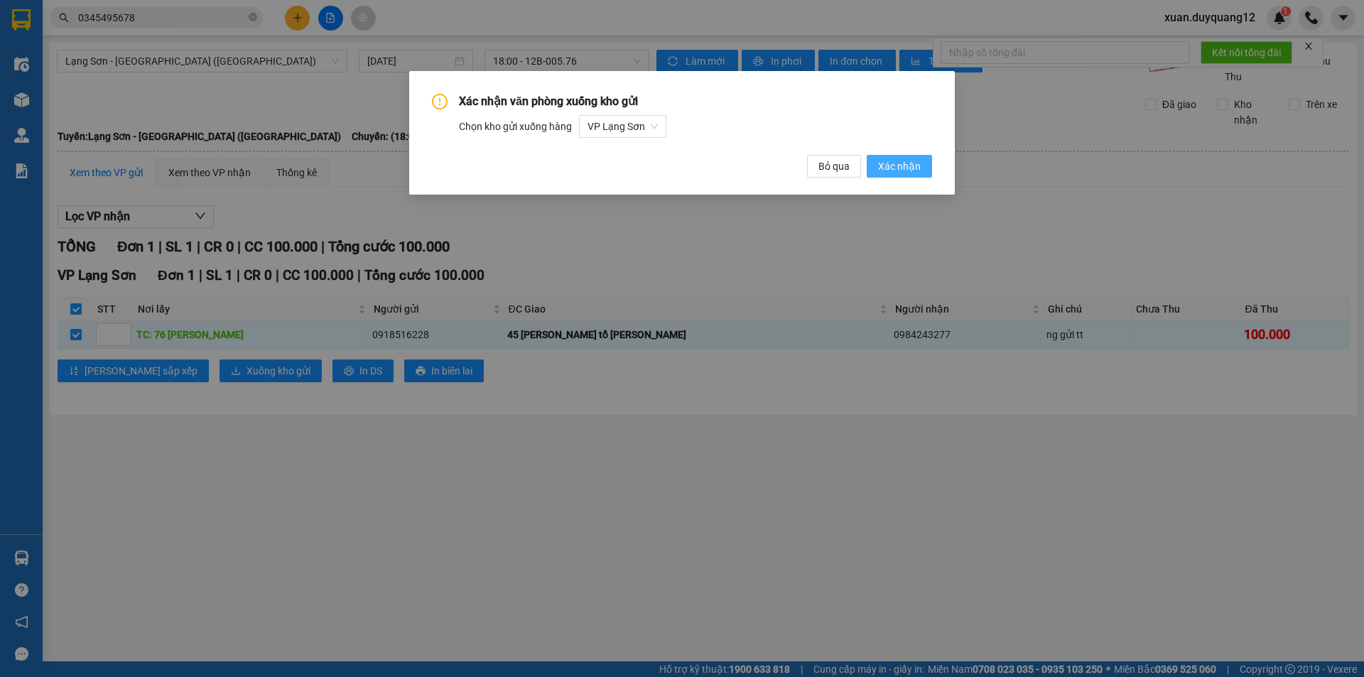
click at [905, 175] on button "Xác nhận" at bounding box center [899, 166] width 65 height 23
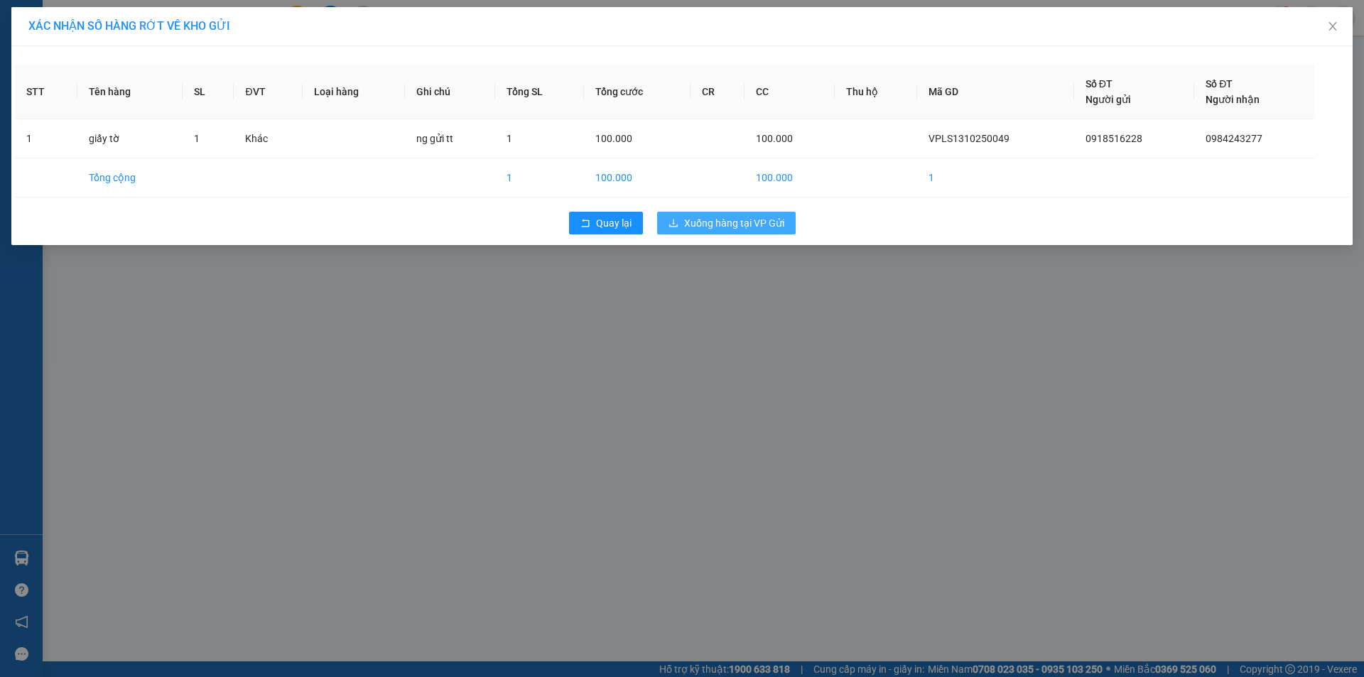
click at [759, 224] on span "Xuống hàng tại VP Gửi" at bounding box center [734, 223] width 100 height 16
